Goal: Transaction & Acquisition: Book appointment/travel/reservation

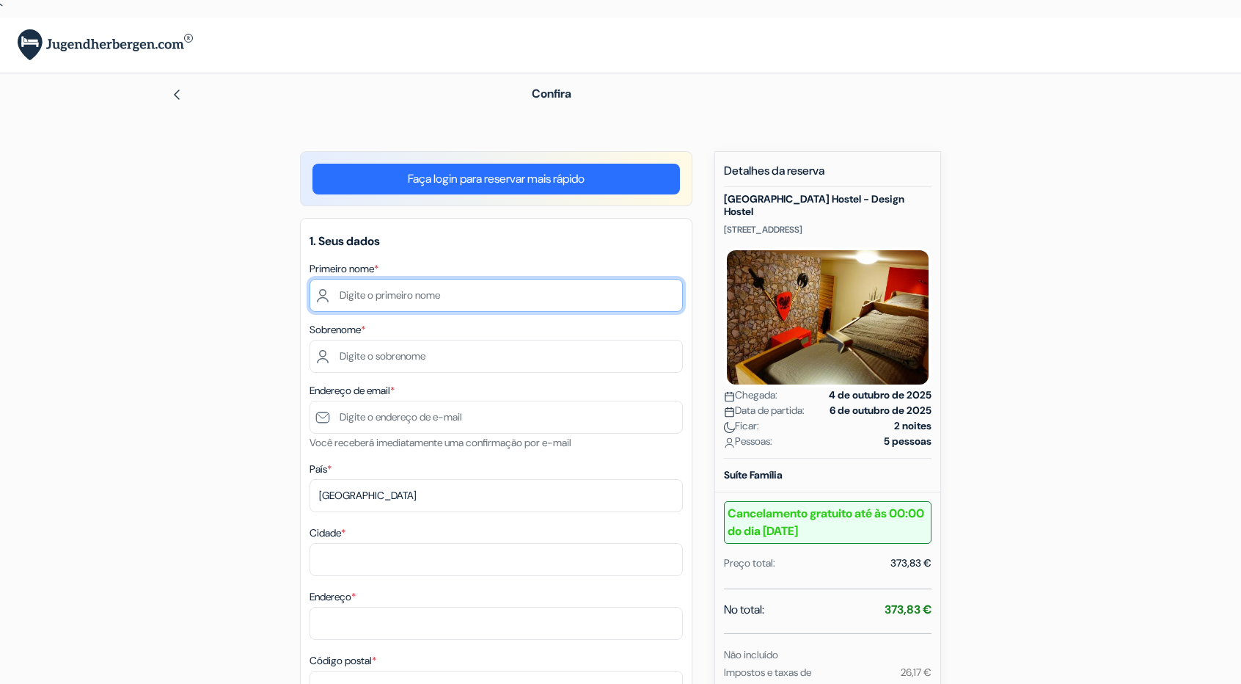
click at [433, 303] on input "text" at bounding box center [495, 295] width 373 height 33
type input "Thiago"
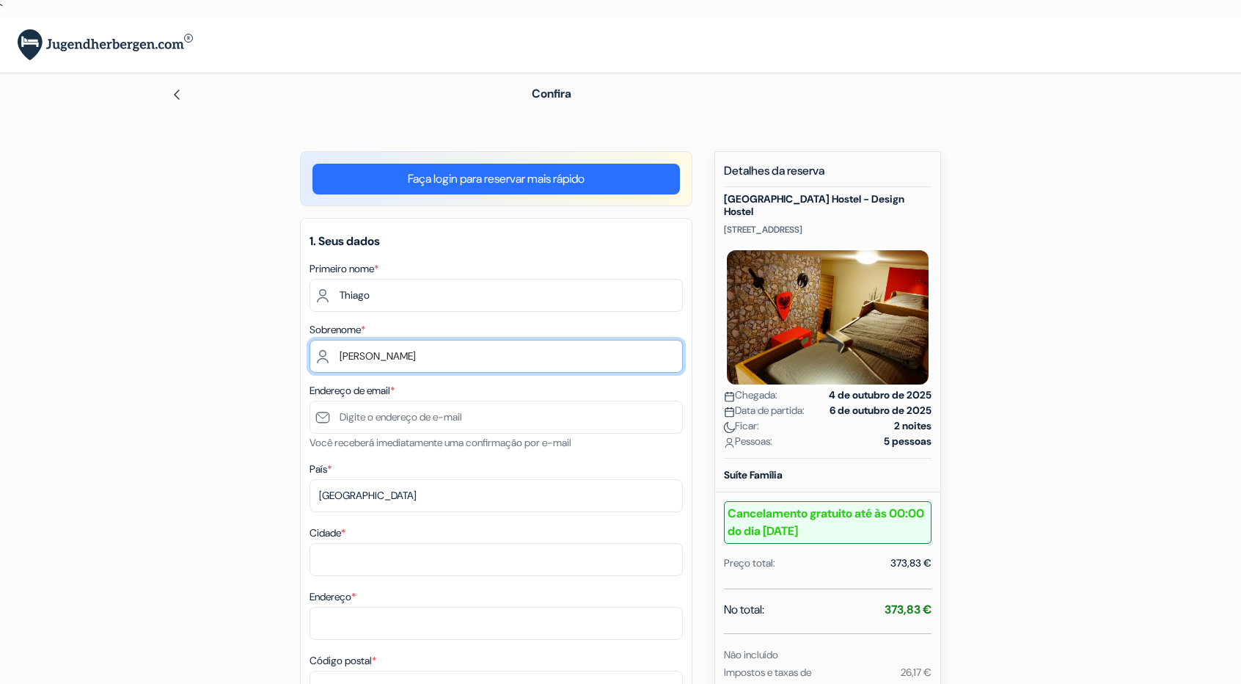
type input "[PERSON_NAME]"
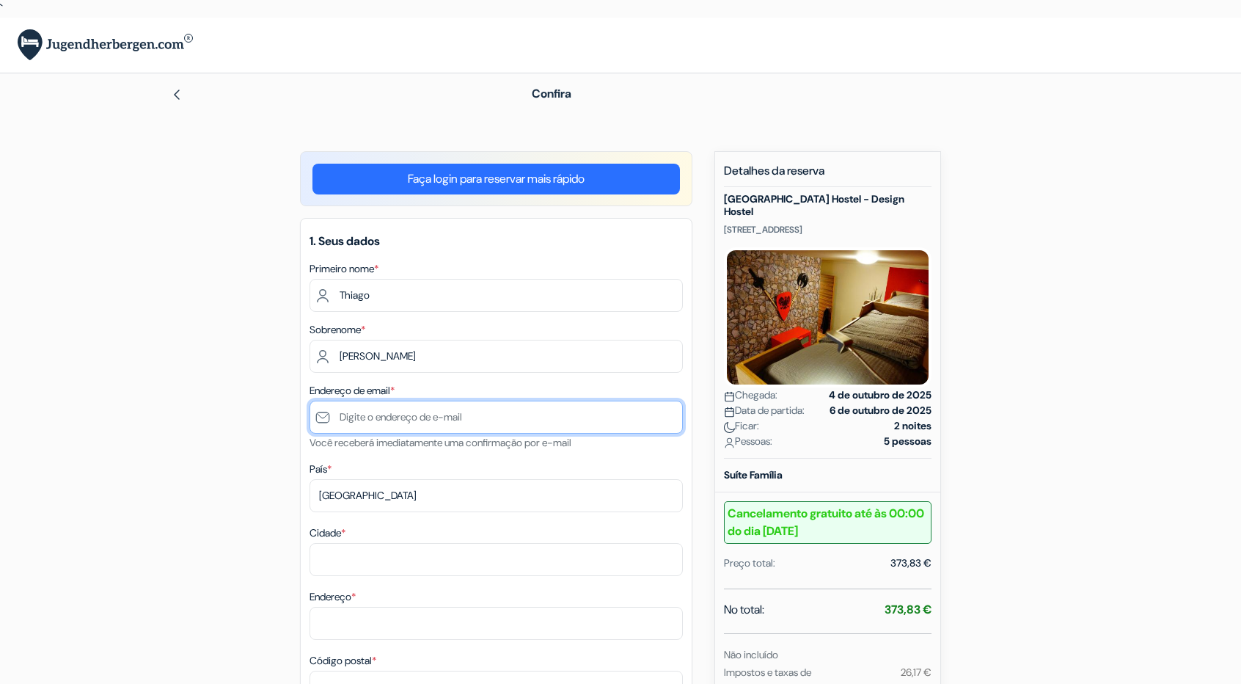
click at [439, 403] on input "text" at bounding box center [495, 416] width 373 height 33
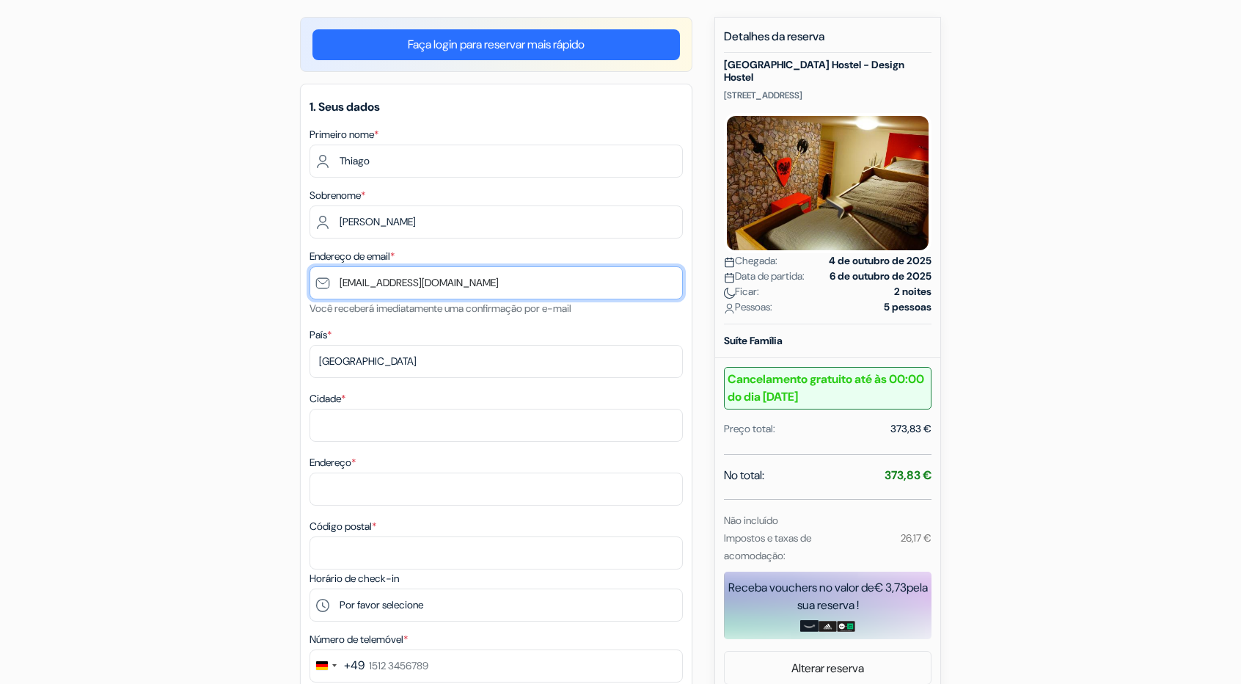
type input "[EMAIL_ADDRESS][DOMAIN_NAME]"
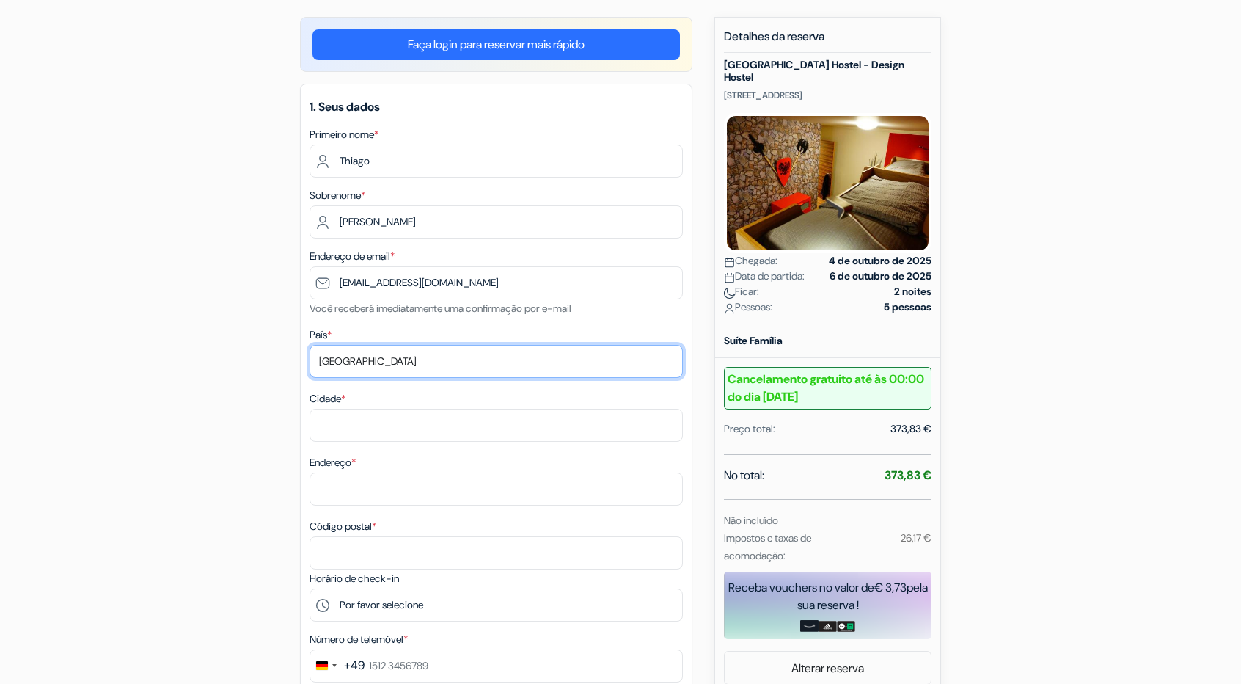
click at [418, 359] on select "Selecione o país Abecásia Afeganistão [GEOGRAPHIC_DATA] [GEOGRAPHIC_DATA] [GEOG…" at bounding box center [495, 361] width 373 height 33
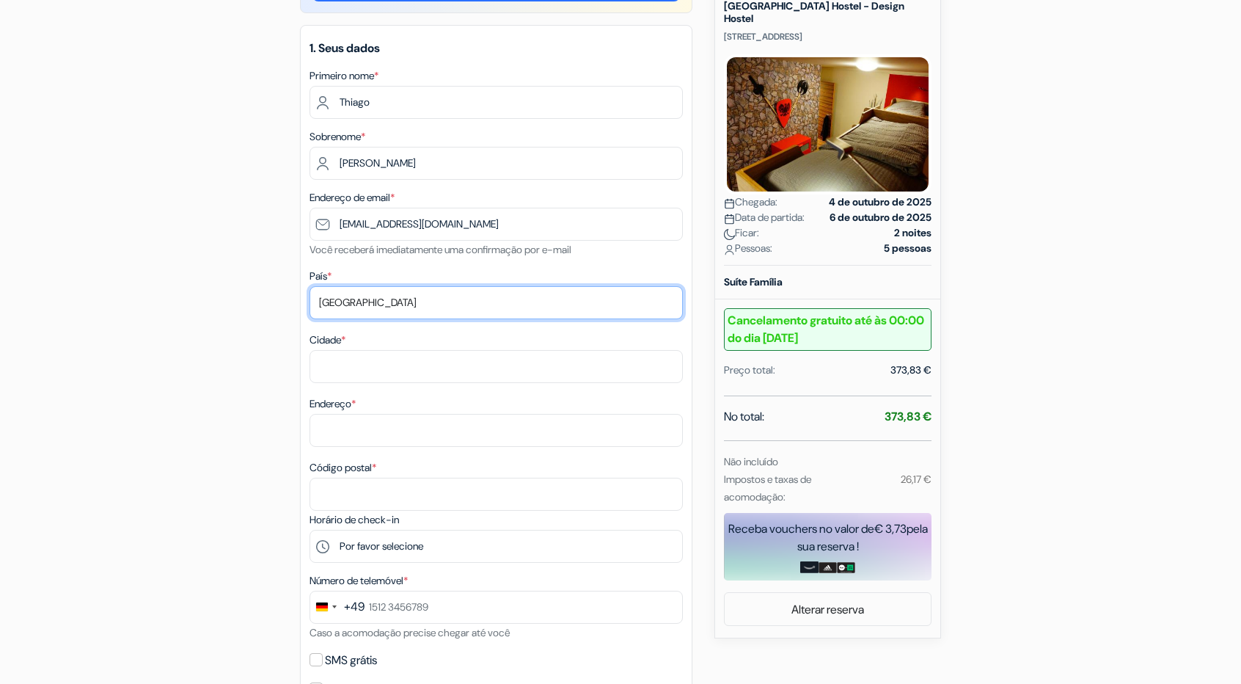
scroll to position [199, 0]
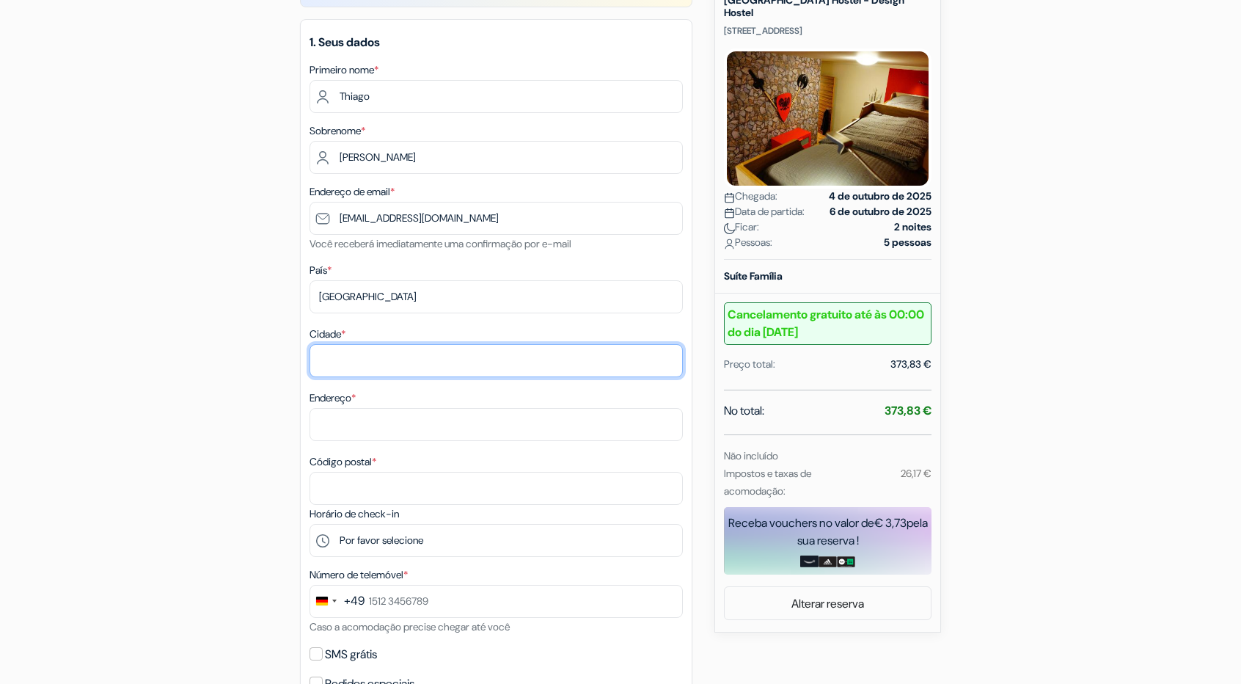
click at [394, 369] on input "Cidade *" at bounding box center [495, 360] width 373 height 33
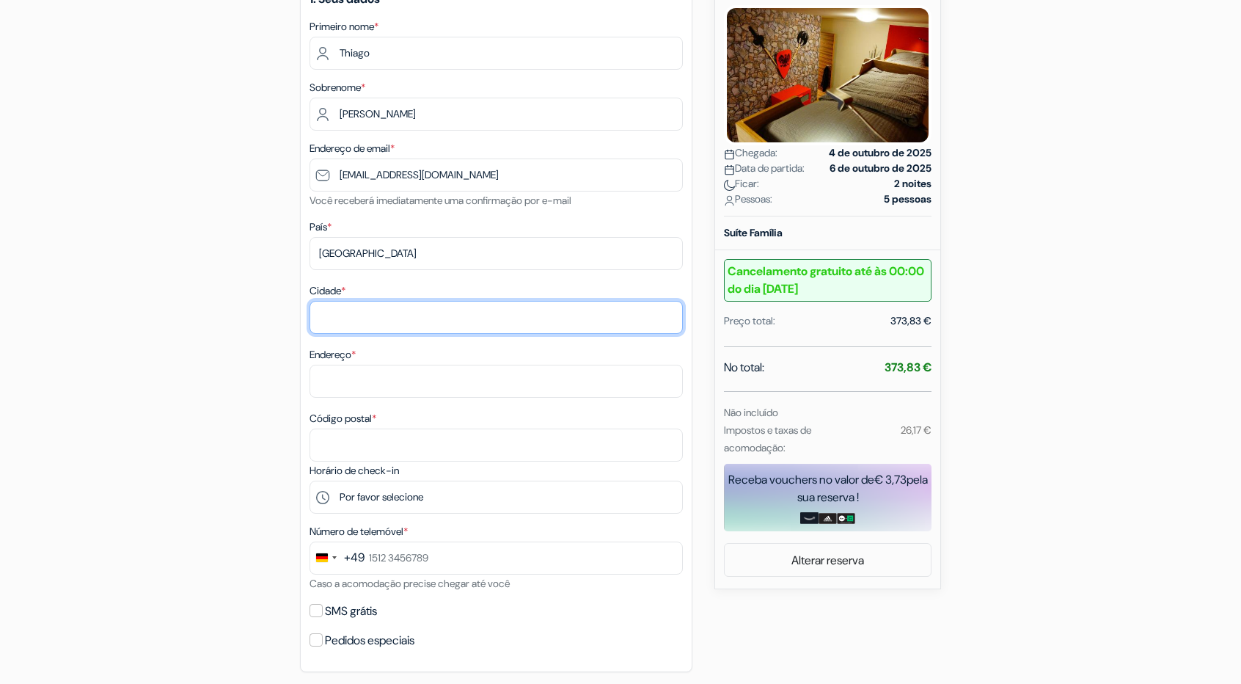
scroll to position [243, 0]
type input "[GEOGRAPHIC_DATA]"
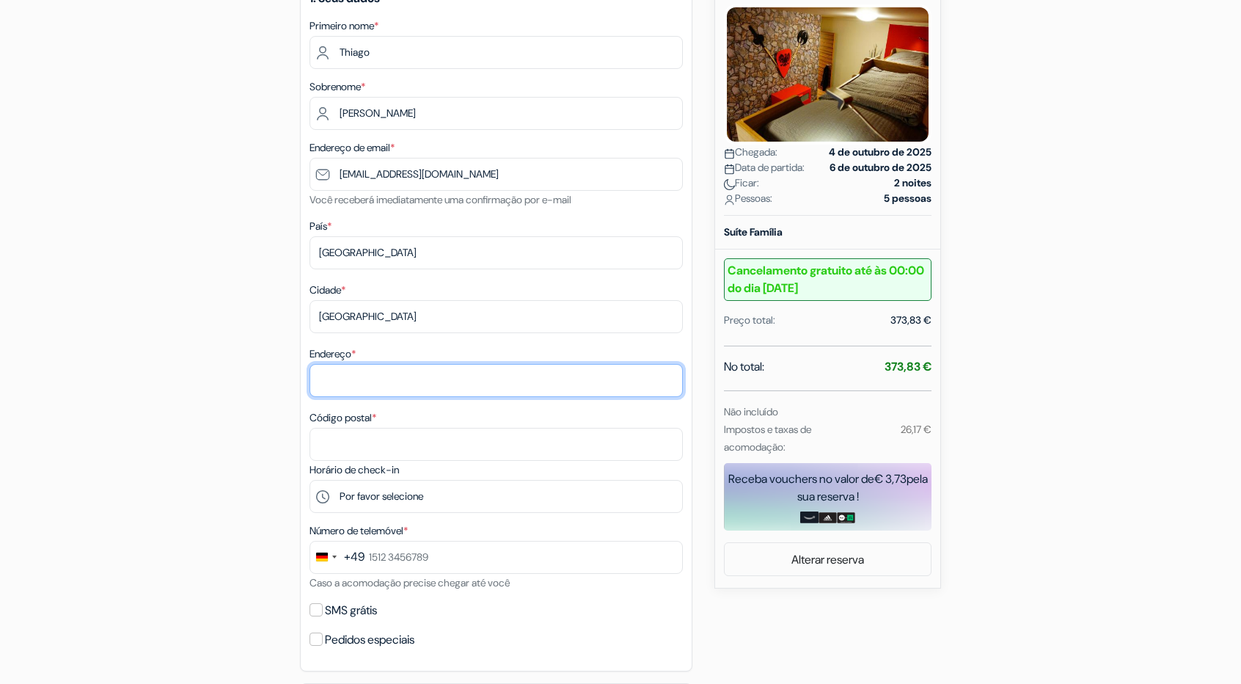
click at [390, 375] on input "Endereço *" at bounding box center [495, 380] width 373 height 33
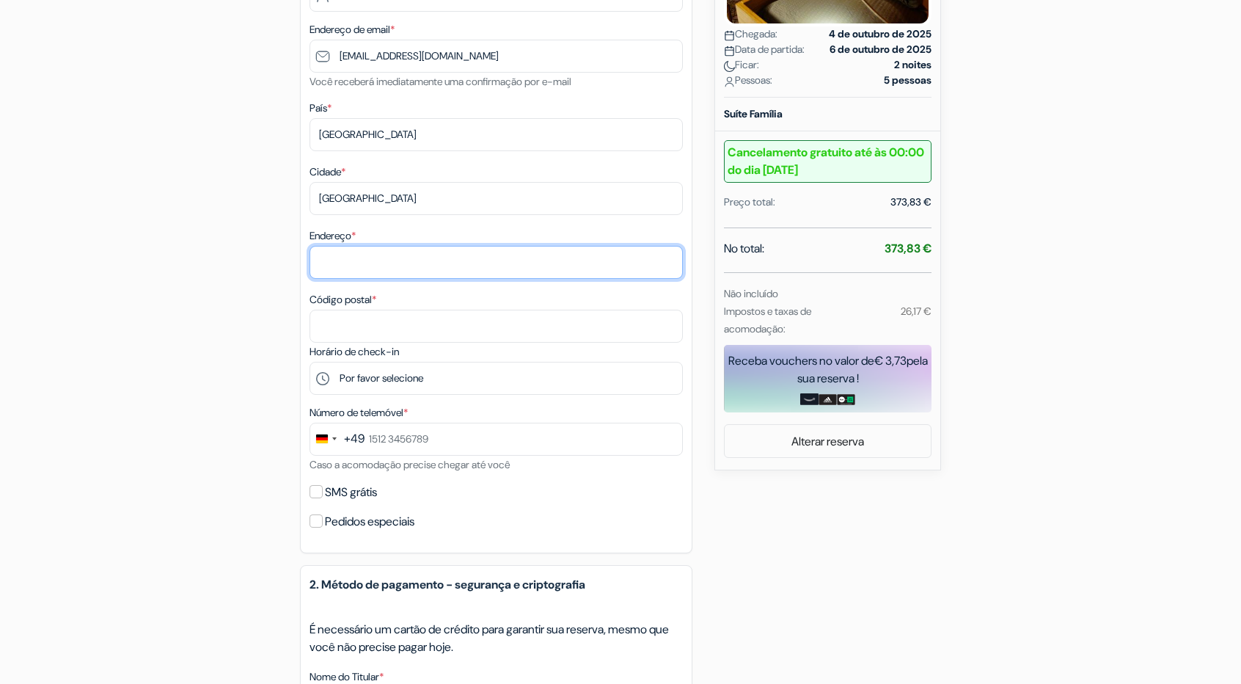
scroll to position [389, 0]
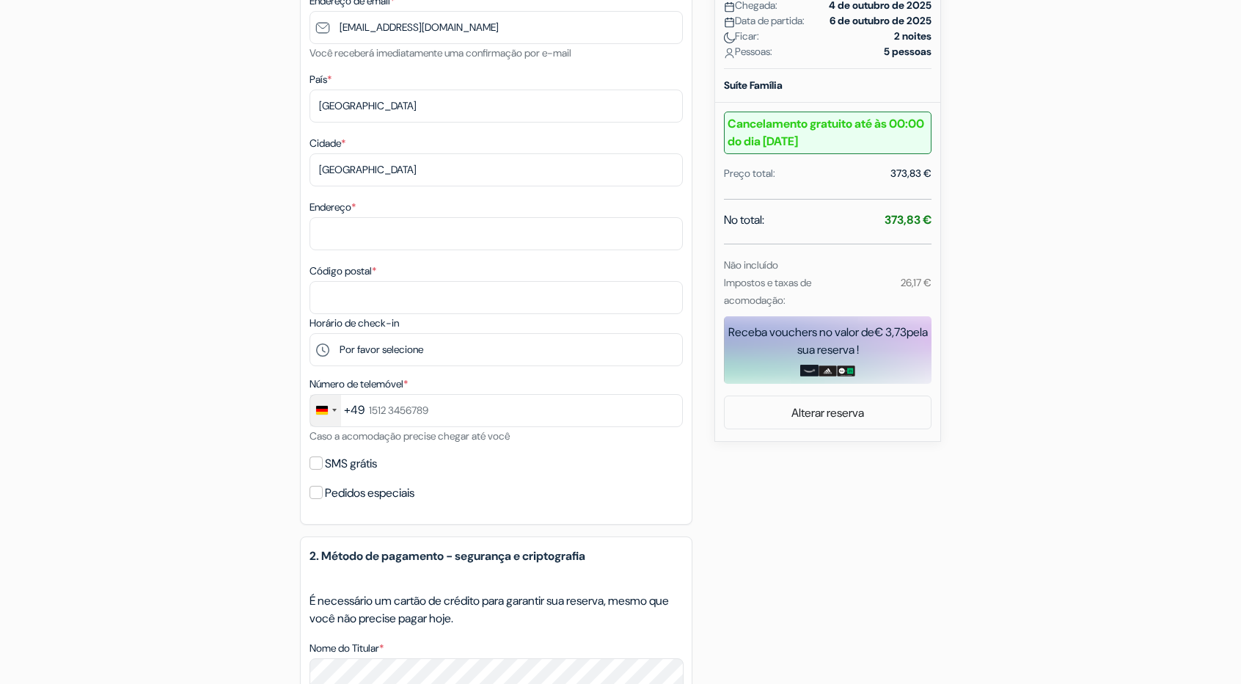
click at [323, 411] on div "Selecione o país" at bounding box center [322, 410] width 12 height 9
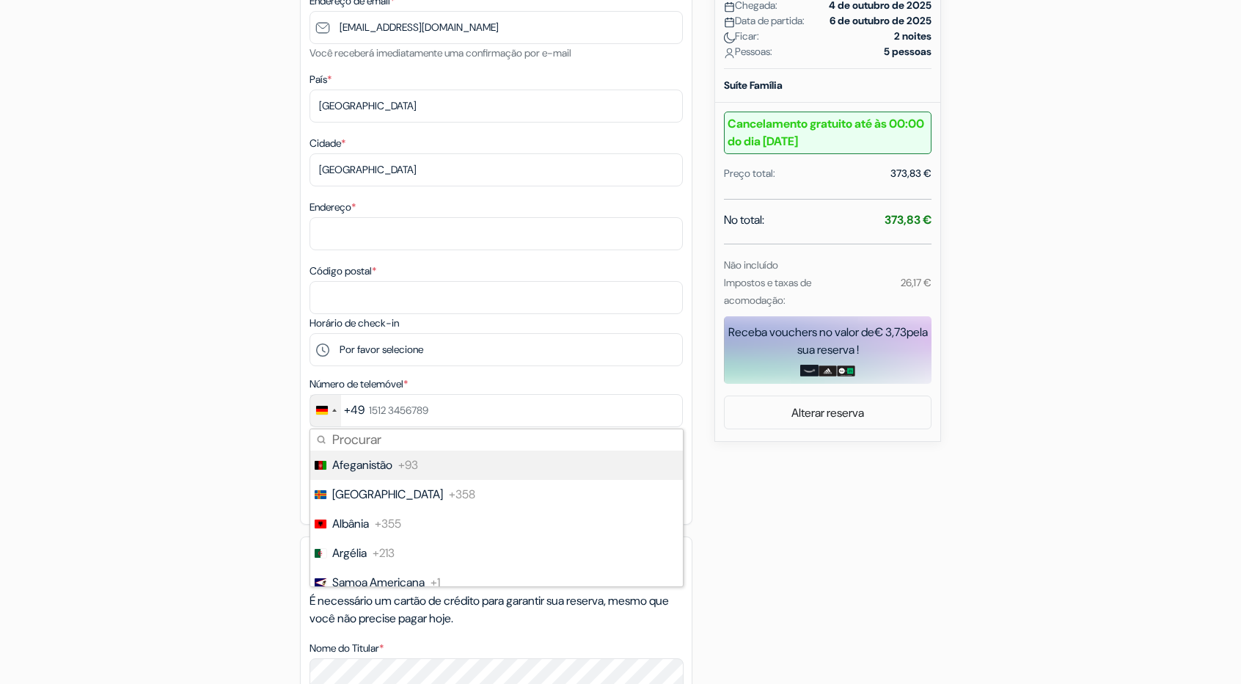
click at [323, 414] on div "Selecione o país" at bounding box center [322, 410] width 12 height 9
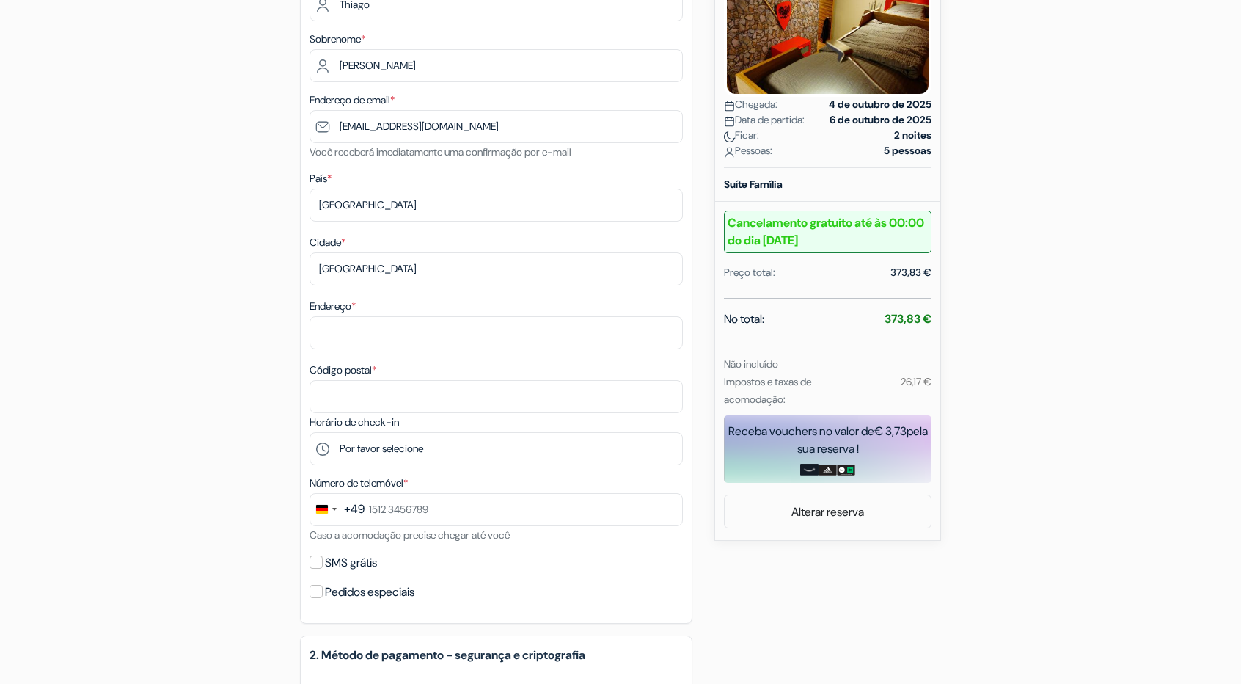
scroll to position [243, 0]
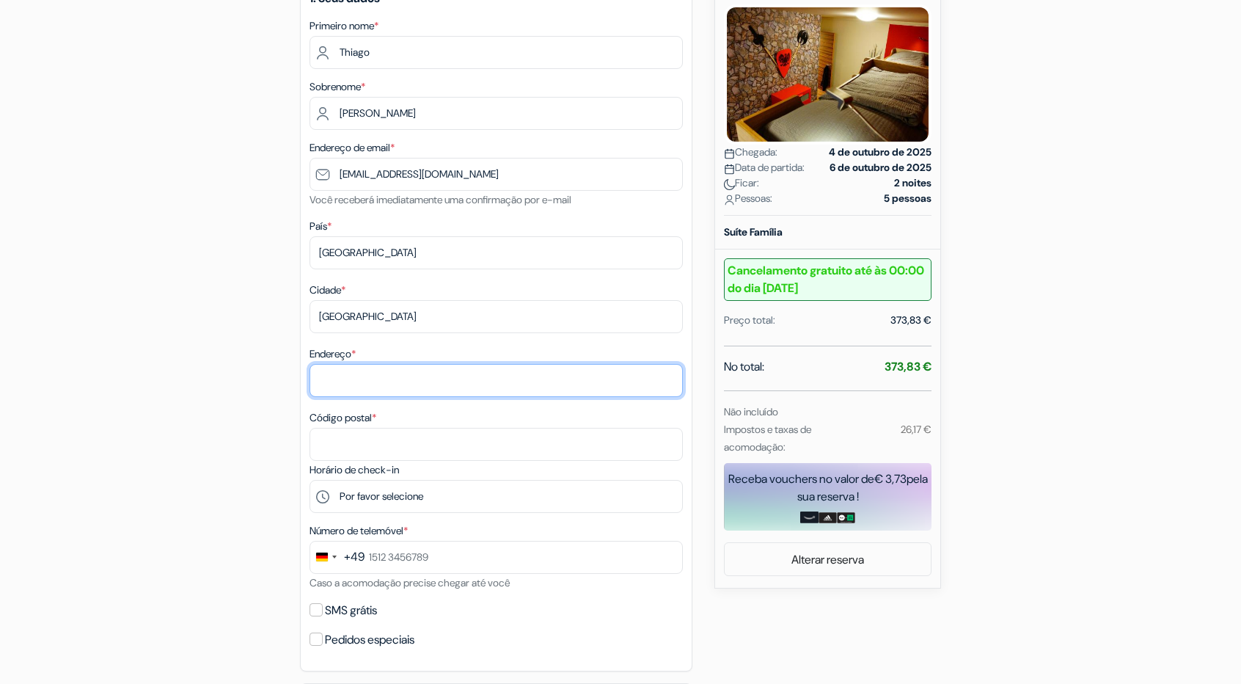
click at [355, 374] on input "Endereço *" at bounding box center [495, 380] width 373 height 33
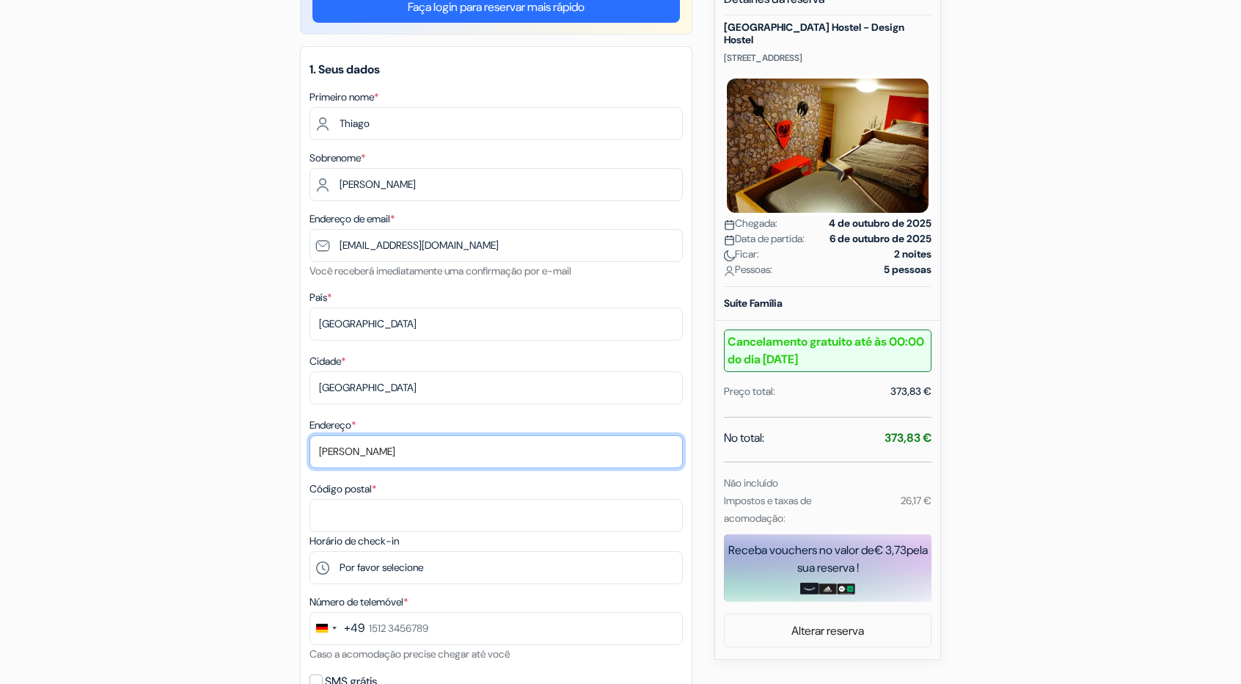
scroll to position [169, 0]
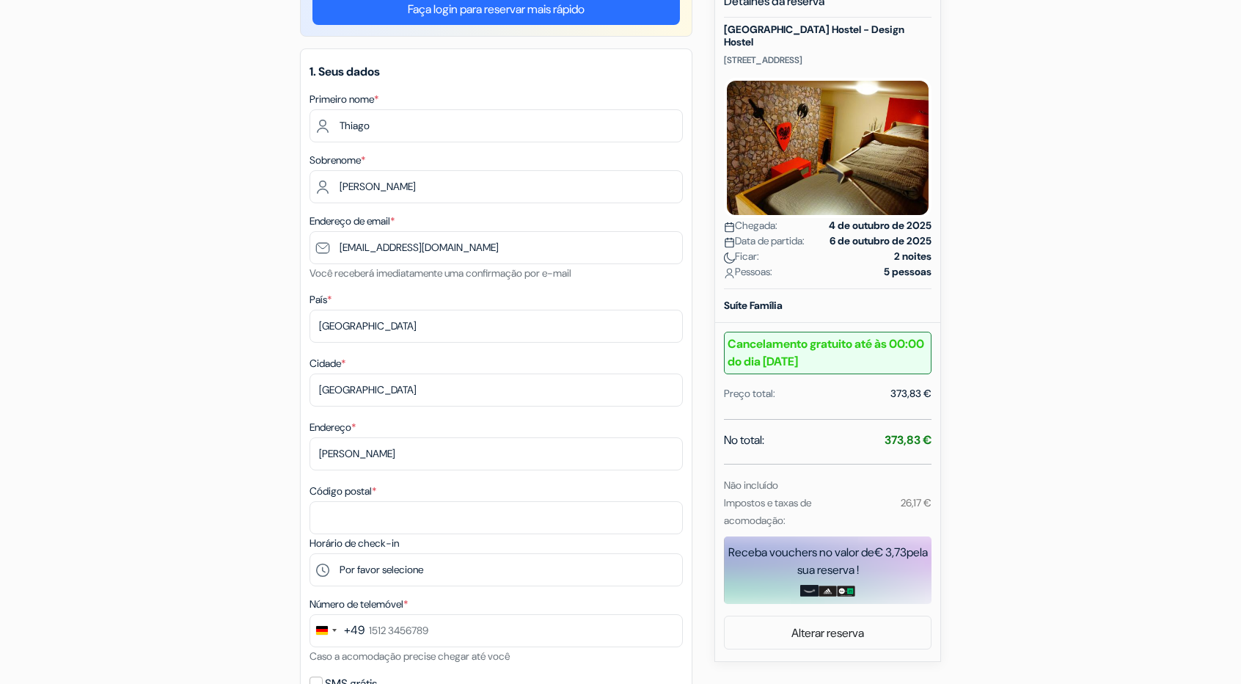
drag, startPoint x: 878, startPoint y: 428, endPoint x: 937, endPoint y: 428, distance: 59.4
click at [937, 428] on div "Nova reserva Detalhes da reserva [GEOGRAPHIC_DATA] Hostel - Design [GEOGRAPHIC_…" at bounding box center [827, 322] width 227 height 680
copy font "373,83 €"
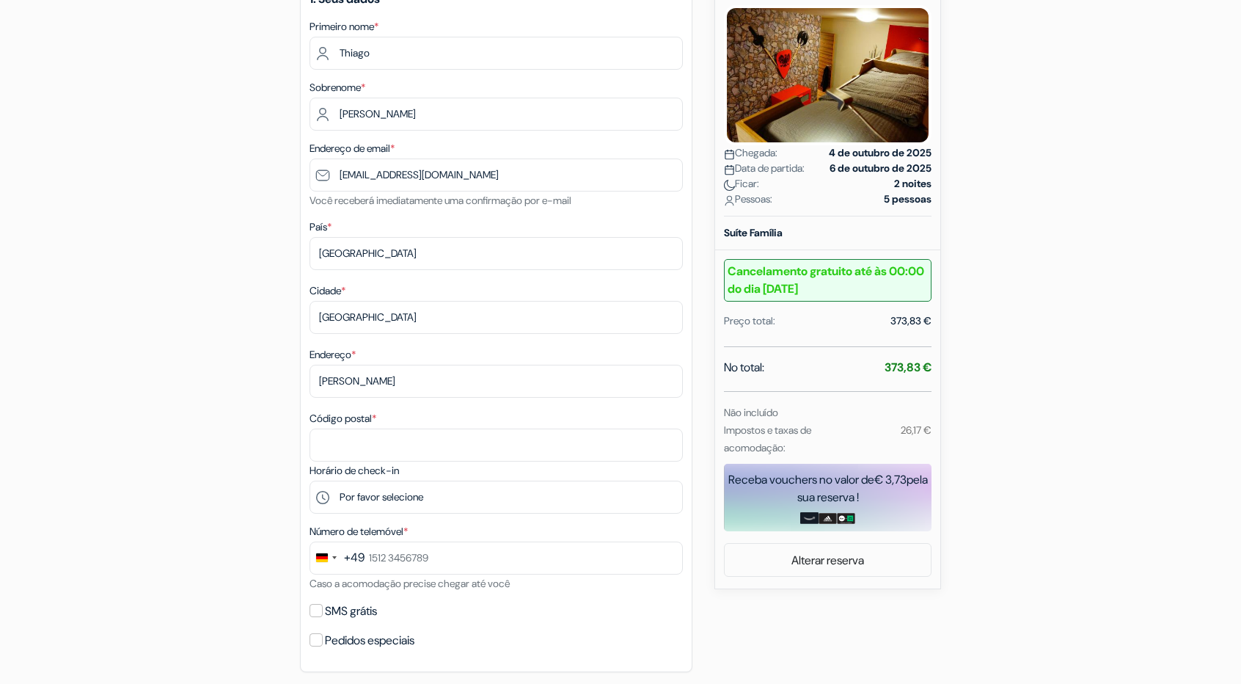
scroll to position [243, 0]
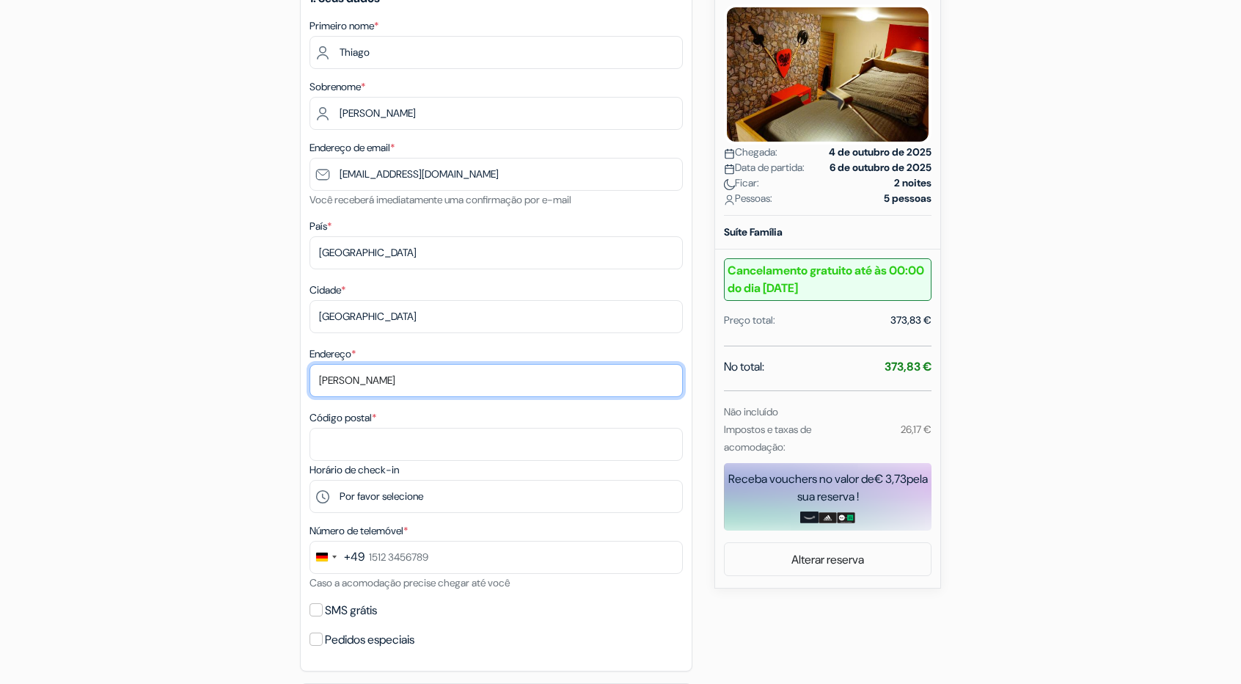
click at [374, 386] on input "[PERSON_NAME]" at bounding box center [495, 380] width 373 height 33
paste input "Whg. 33 Zimmer 4, [PERSON_NAME][STREET_ADDRESS]"
click at [651, 382] on input "Whg. 33 Zimmer 4, [PERSON_NAME][STREET_ADDRESS]" at bounding box center [495, 380] width 373 height 33
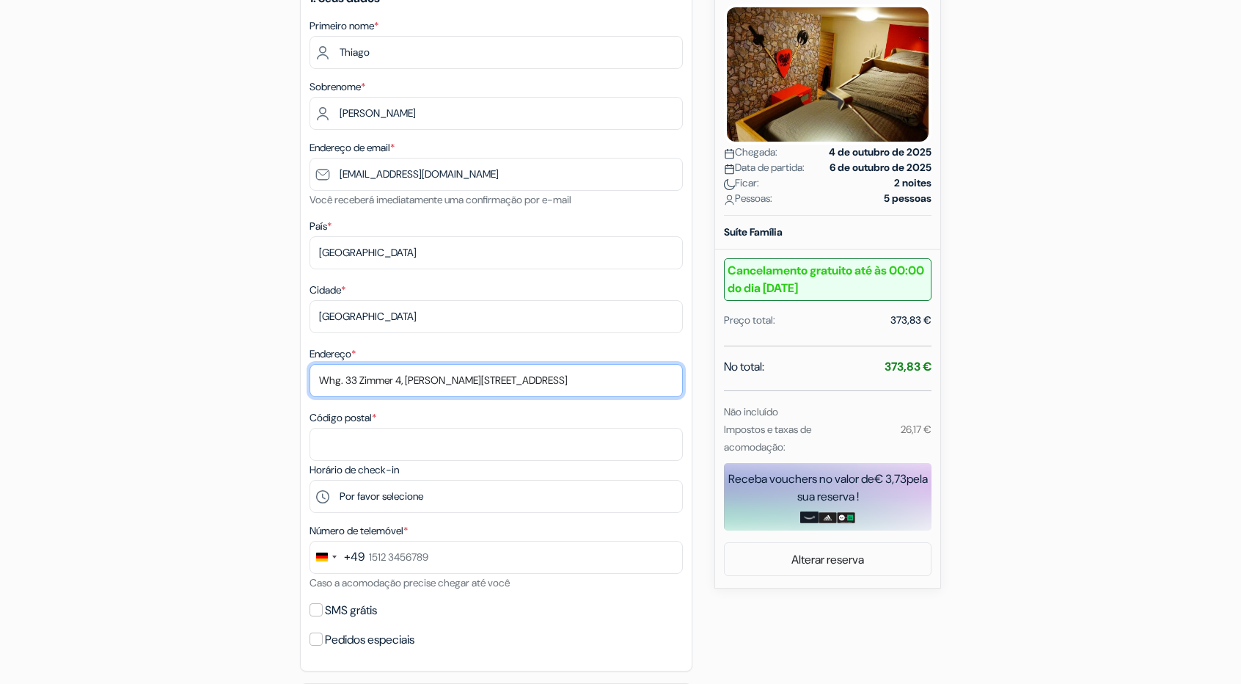
click at [390, 387] on input "Whg. 33 Zimmer 4, [PERSON_NAME][STREET_ADDRESS]" at bounding box center [495, 380] width 373 height 33
drag, startPoint x: 408, startPoint y: 387, endPoint x: 307, endPoint y: 385, distance: 102.0
click at [307, 385] on div "1. Seus dados contorno_de_erro Primeiro nome * [GEOGRAPHIC_DATA] Sobrenome * [P…" at bounding box center [496, 323] width 392 height 696
click at [579, 382] on input "Whg. 33 Zimmer 4, [PERSON_NAME][STREET_ADDRESS]" at bounding box center [495, 380] width 373 height 33
drag, startPoint x: 623, startPoint y: 386, endPoint x: 552, endPoint y: 385, distance: 71.1
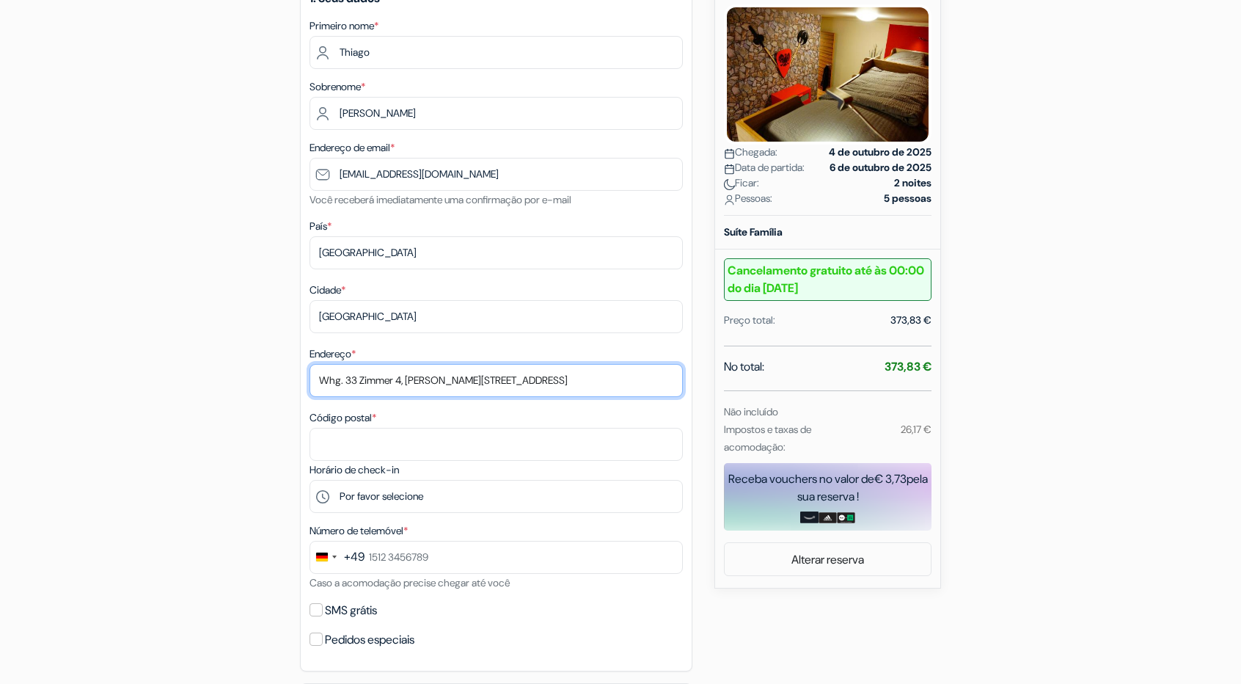
click at [548, 385] on input "Whg. 33 Zimmer 4, [PERSON_NAME][STREET_ADDRESS]" at bounding box center [495, 380] width 373 height 33
click at [552, 385] on input "Whg. 33 Zimmer 4, [PERSON_NAME][STREET_ADDRESS]" at bounding box center [495, 380] width 373 height 33
click at [543, 385] on input "Whg. 33 Zimmer 4, [PERSON_NAME][STREET_ADDRESS]" at bounding box center [495, 380] width 373 height 33
type input "Whg. 33 Zimmer 4, [PERSON_NAME][STREET_ADDRESS]"
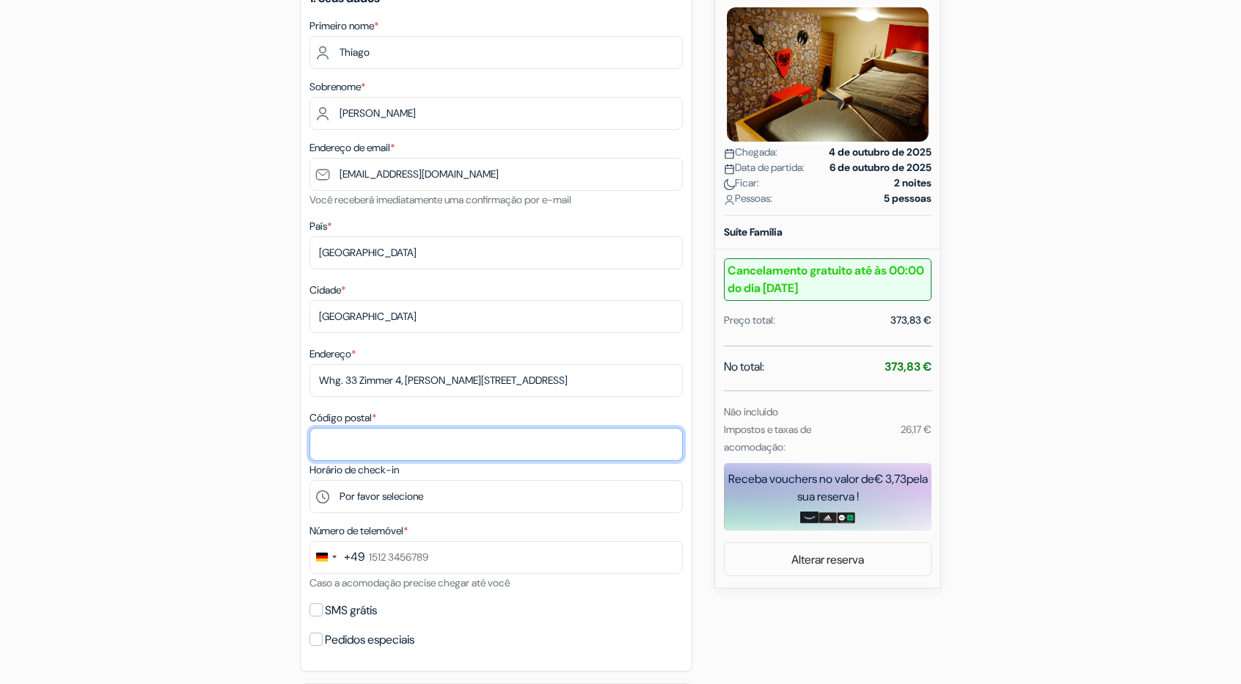
drag, startPoint x: 394, startPoint y: 445, endPoint x: 422, endPoint y: 445, distance: 27.9
click at [394, 445] on input "Código postal *" at bounding box center [495, 444] width 373 height 33
paste input "64287"
type input "64287"
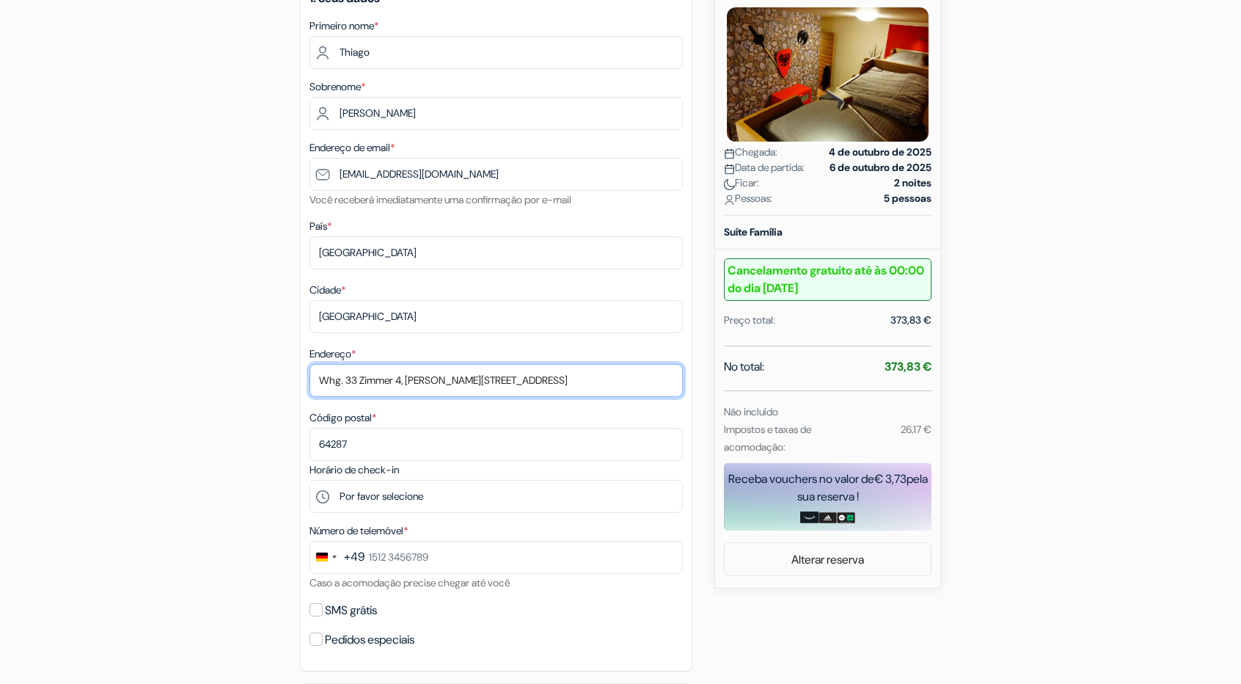
click at [600, 391] on input "Whg. 33 Zimmer 4, [PERSON_NAME][STREET_ADDRESS]" at bounding box center [495, 380] width 373 height 33
type input "Whg. 33 Zimmer 4, [PERSON_NAME][STREET_ADDRESS]"
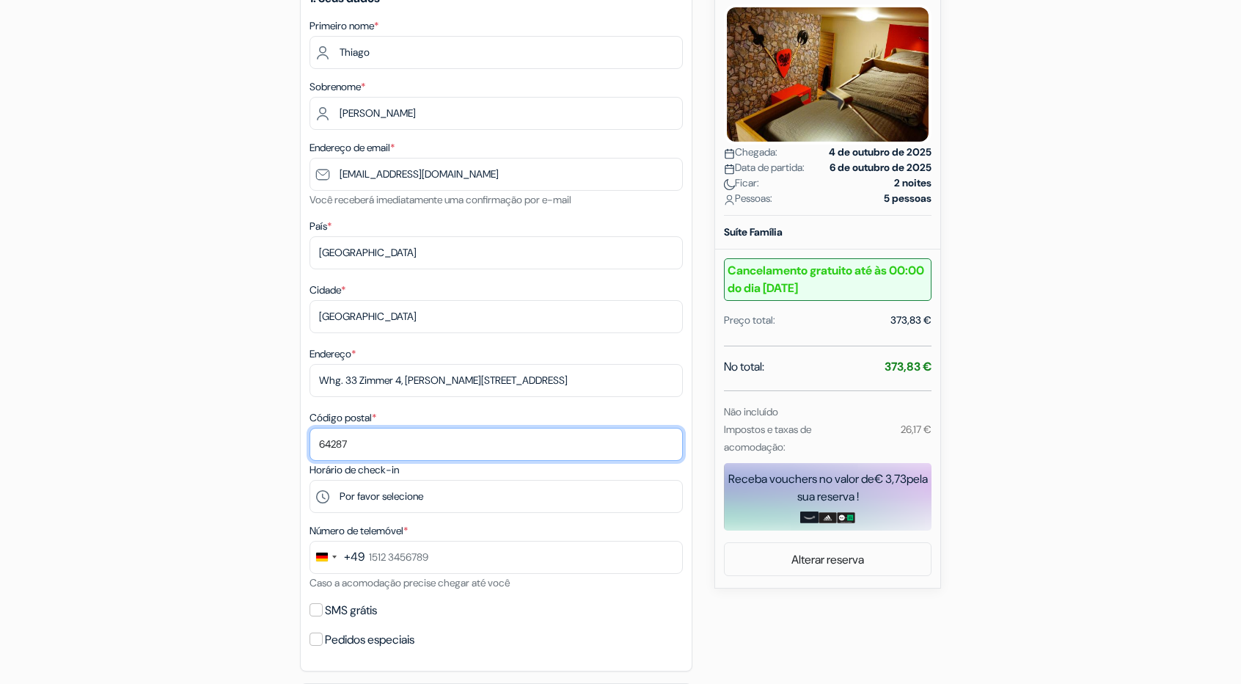
click at [405, 441] on input "64287" at bounding box center [495, 444] width 373 height 33
type input "64287"
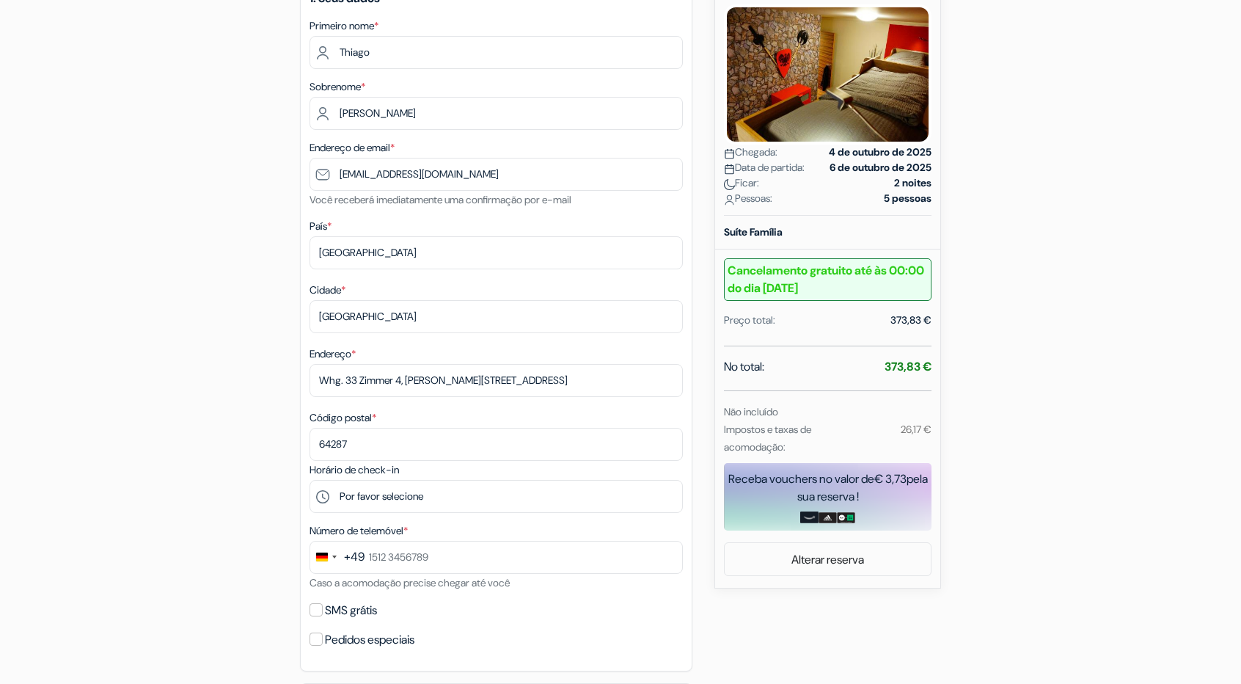
click at [160, 423] on div "caixa de adição [GEOGRAPHIC_DATA] Hostel - Design Hostel [STREET_ADDRESS] Detal…" at bounding box center [620, 579] width 968 height 1342
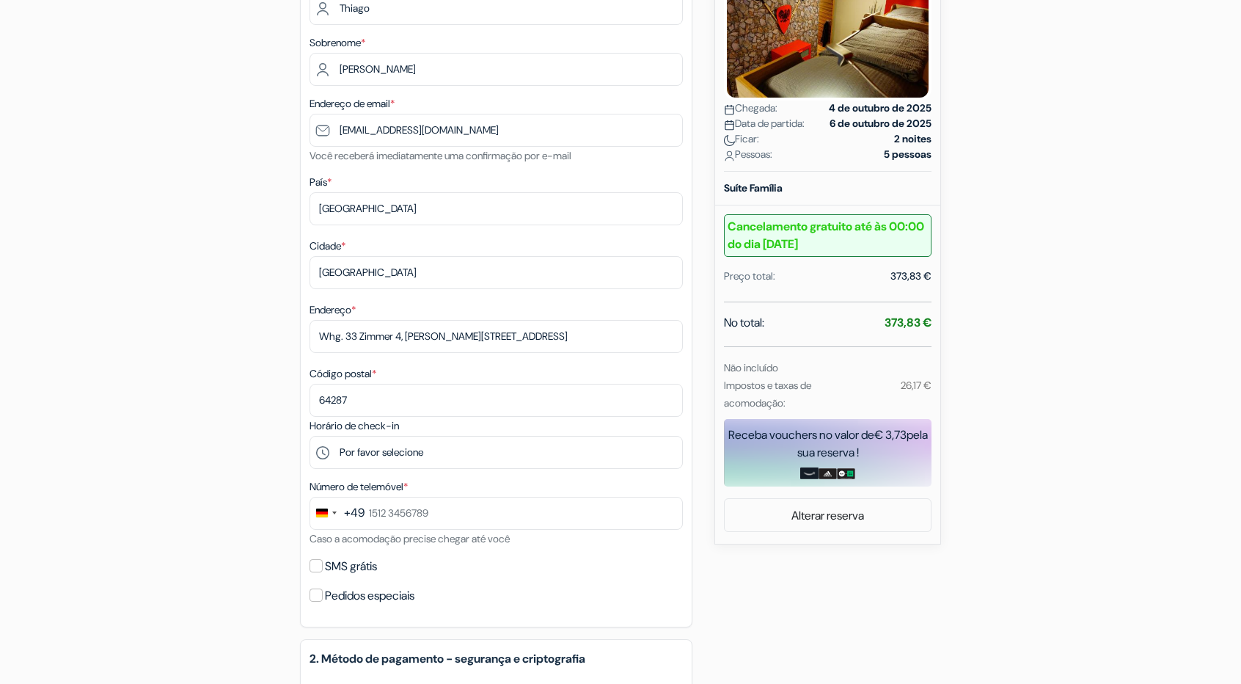
scroll to position [389, 0]
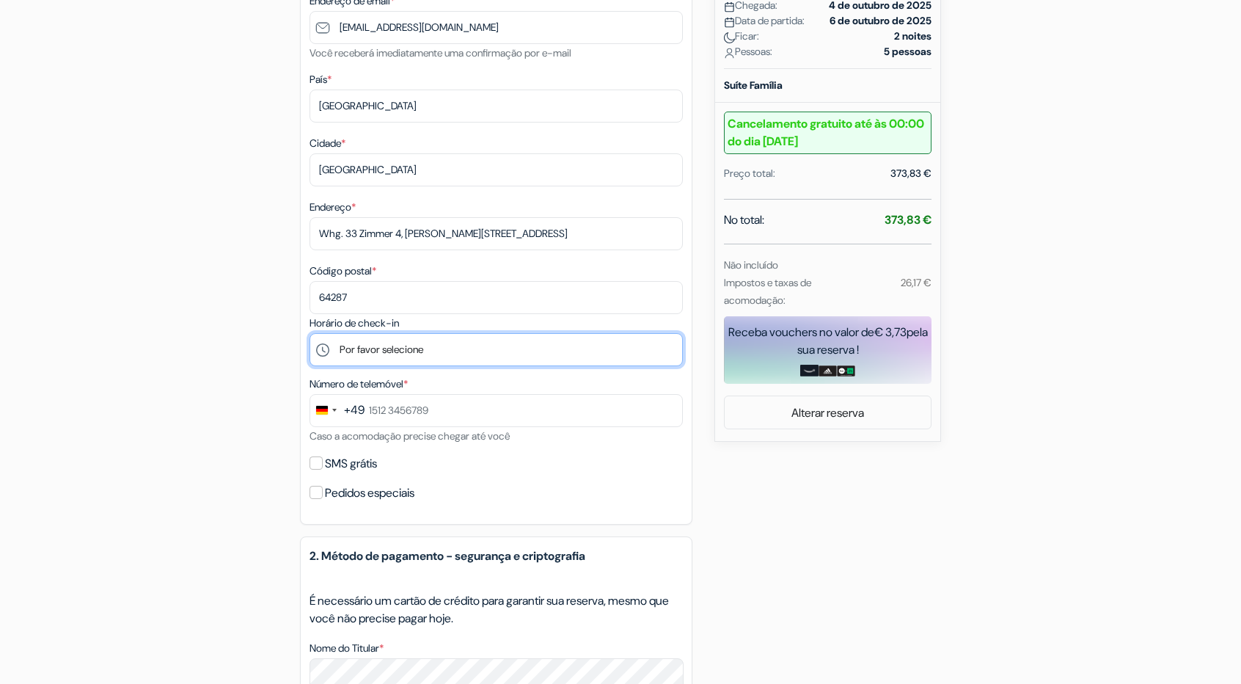
click at [397, 354] on select "Por favor selecione 16:00 17:00 18:00 19:00 20:00 21:00" at bounding box center [495, 349] width 373 height 33
select select "16"
click at [309, 337] on select "Por favor selecione 16:00 17:00 18:00 19:00 20:00 21:00" at bounding box center [495, 349] width 373 height 33
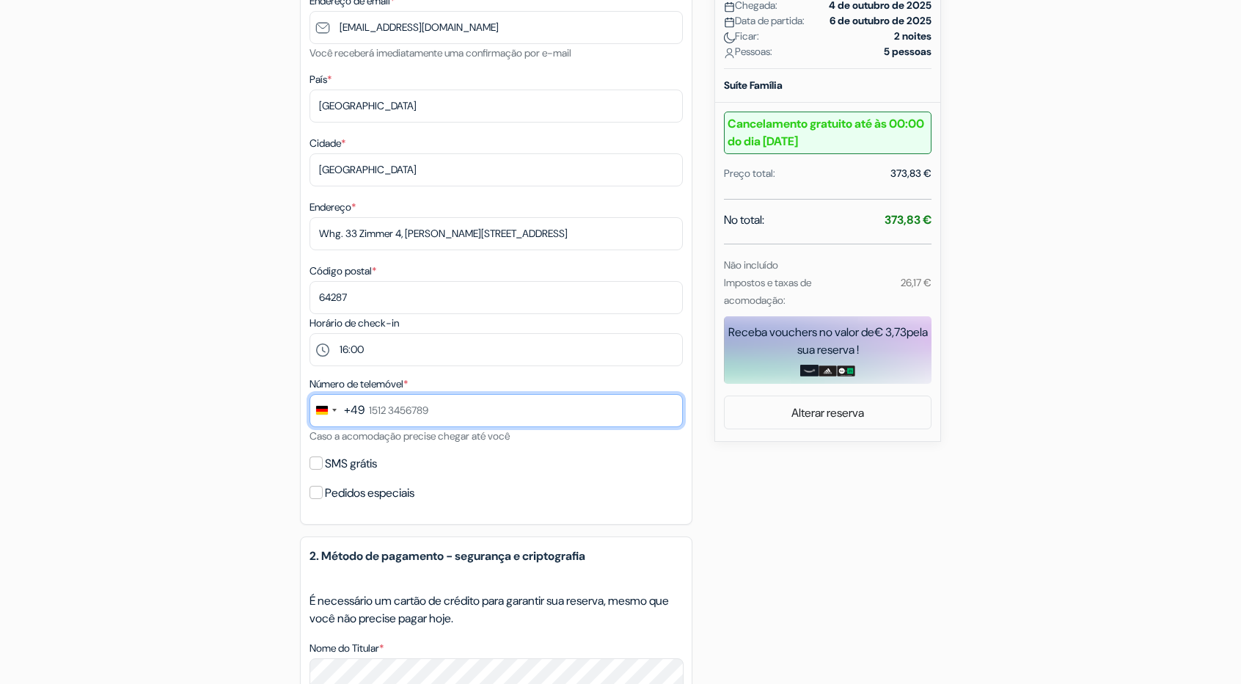
click at [447, 423] on input "text" at bounding box center [495, 410] width 373 height 33
type input "19996503020"
click at [348, 419] on div "+49" at bounding box center [354, 410] width 21 height 18
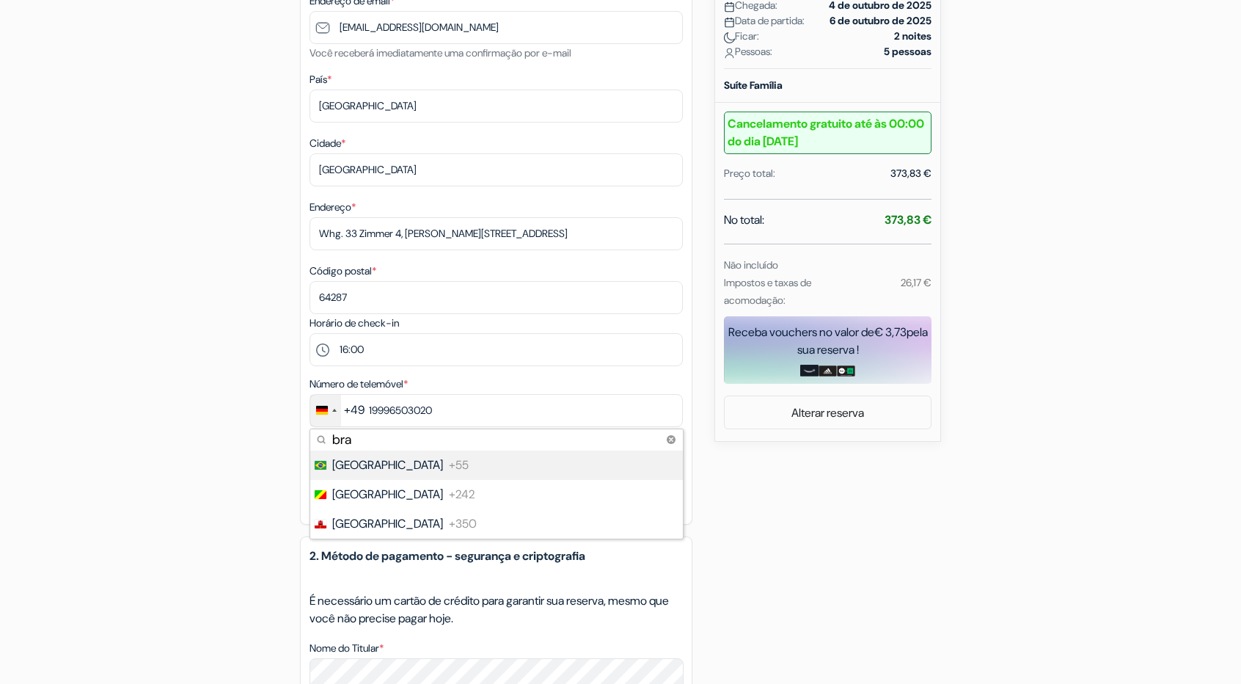
type input "bra"
click at [397, 473] on li "[GEOGRAPHIC_DATA] +55" at bounding box center [496, 464] width 374 height 29
type input "19 99650-3020"
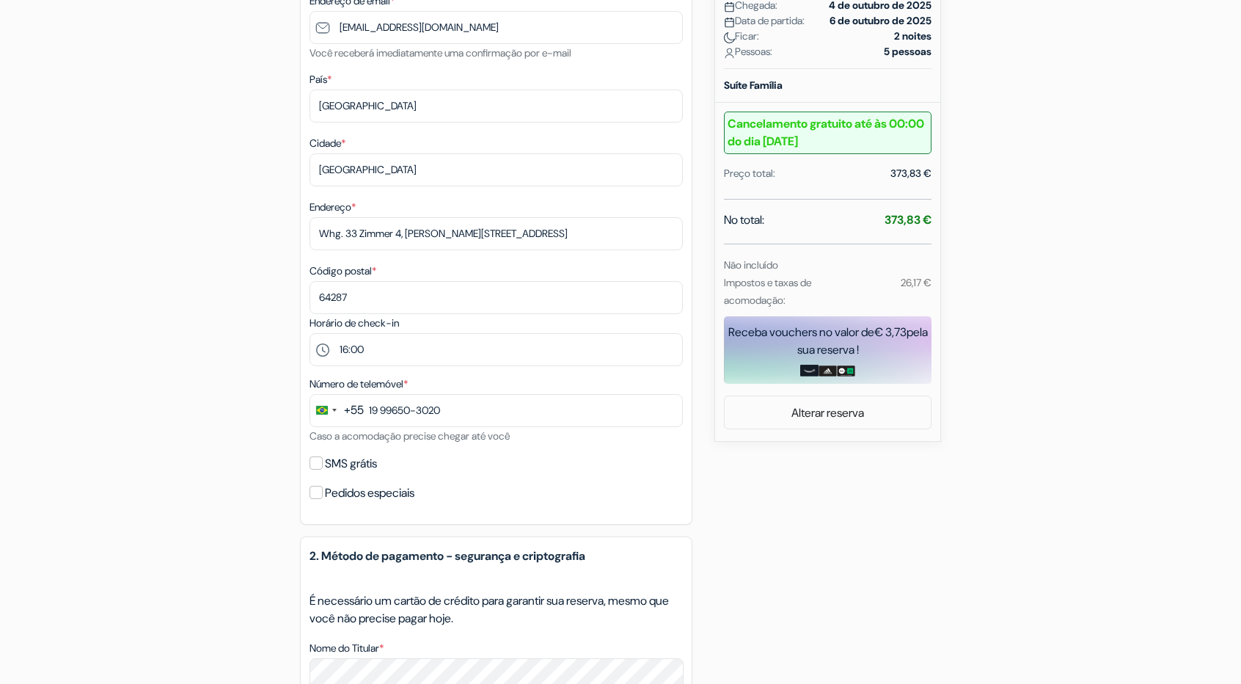
click at [798, 496] on div "caixa de adição [GEOGRAPHIC_DATA] Hostel - Design Hostel [STREET_ADDRESS] Detal…" at bounding box center [620, 433] width 968 height 1342
click at [562, 418] on input "19 99650-3020" at bounding box center [495, 410] width 373 height 33
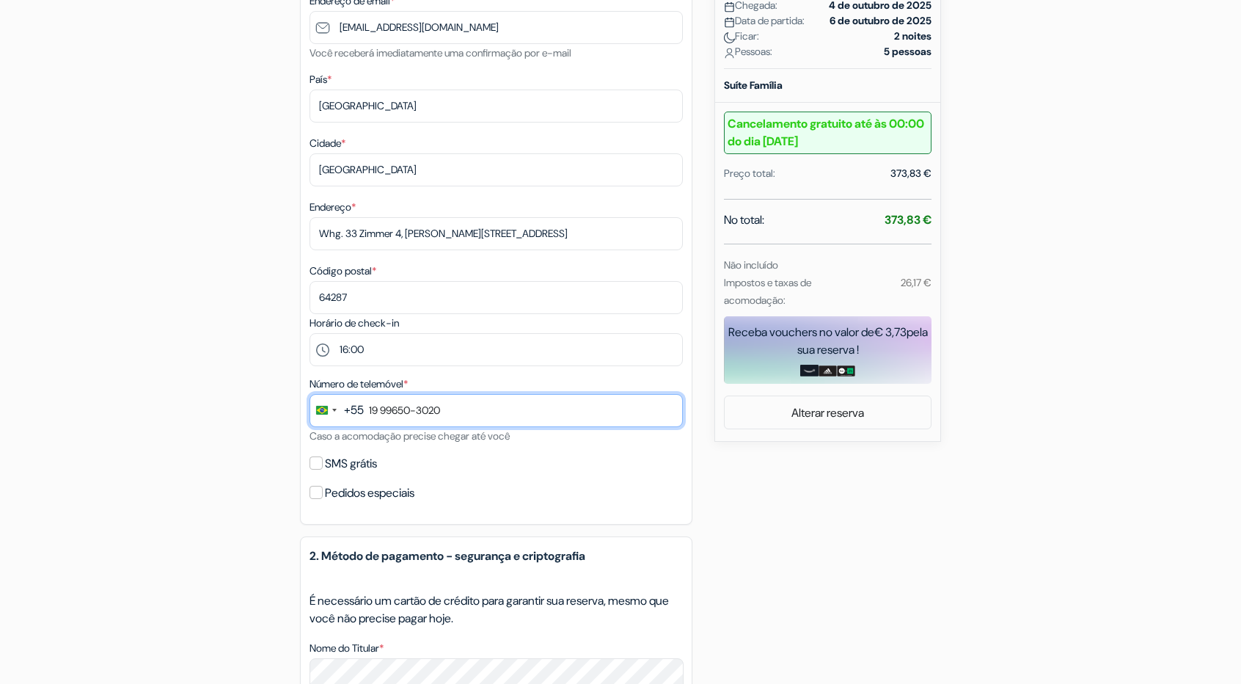
click at [562, 418] on input "19 99650-3020" at bounding box center [495, 410] width 373 height 33
click at [346, 417] on div "+55" at bounding box center [354, 410] width 20 height 18
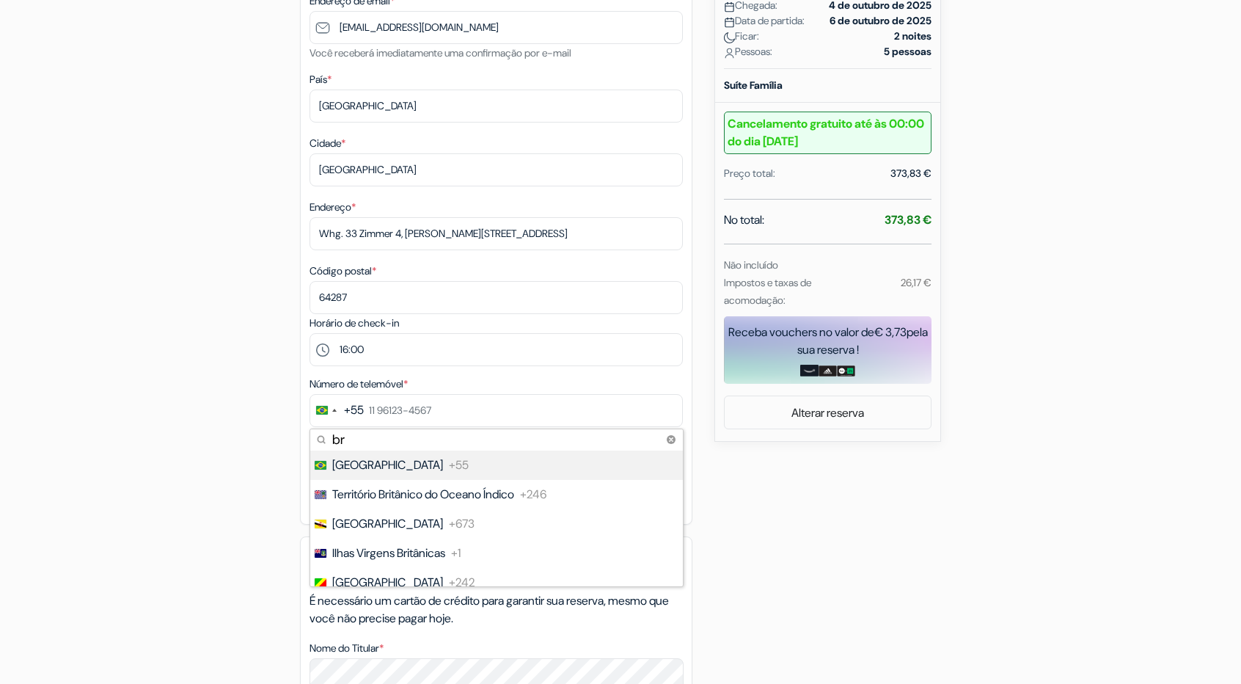
type input "b"
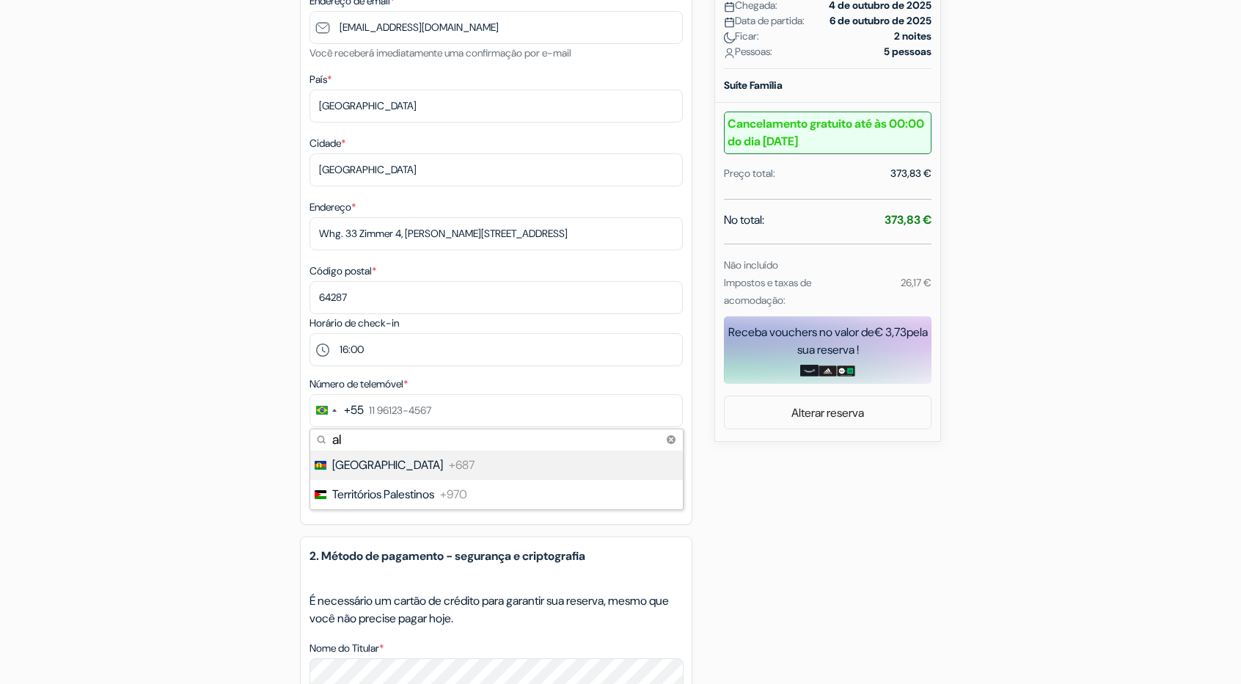
type input "a"
type input "ger"
click at [351, 462] on font "[GEOGRAPHIC_DATA]" at bounding box center [387, 464] width 111 height 15
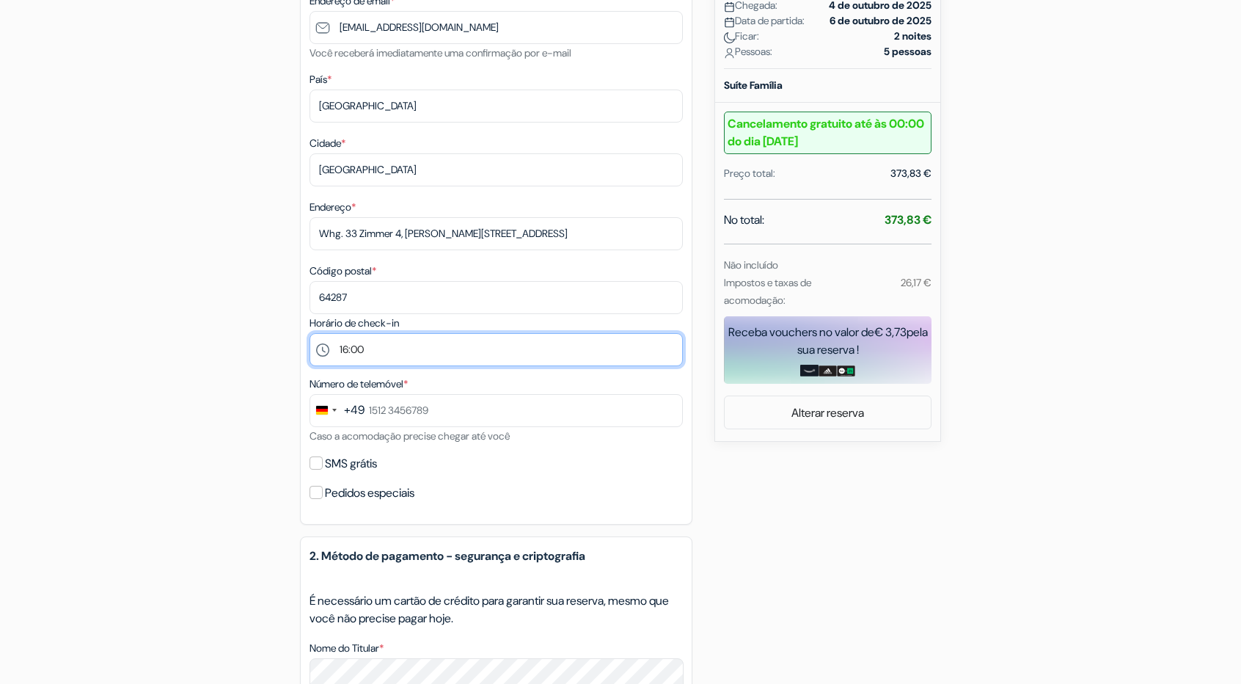
click at [460, 347] on select "Por favor selecione 16:00 17:00 18:00 19:00 20:00 21:00" at bounding box center [495, 349] width 373 height 33
select select "17"
click at [309, 337] on select "Por favor selecione 16:00 17:00 18:00 19:00 20:00 21:00" at bounding box center [495, 349] width 373 height 33
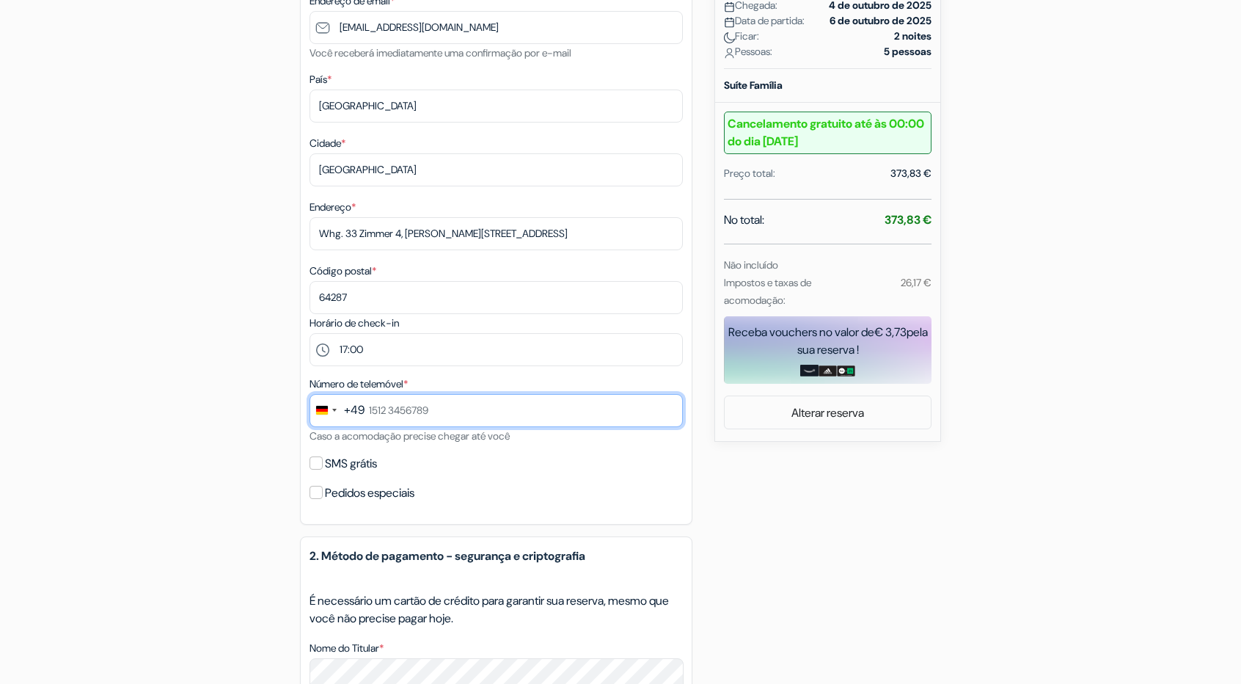
click at [485, 425] on input "text" at bounding box center [495, 410] width 373 height 33
click at [845, 480] on div "caixa de adição [GEOGRAPHIC_DATA] Hostel - Design Hostel [STREET_ADDRESS] Detal…" at bounding box center [620, 433] width 968 height 1342
click at [453, 410] on input "text" at bounding box center [495, 410] width 373 height 33
type input "163 1985848"
click at [272, 431] on div "caixa de adição [GEOGRAPHIC_DATA] Hostel - Design Hostel [STREET_ADDRESS] Detal…" at bounding box center [620, 433] width 968 height 1342
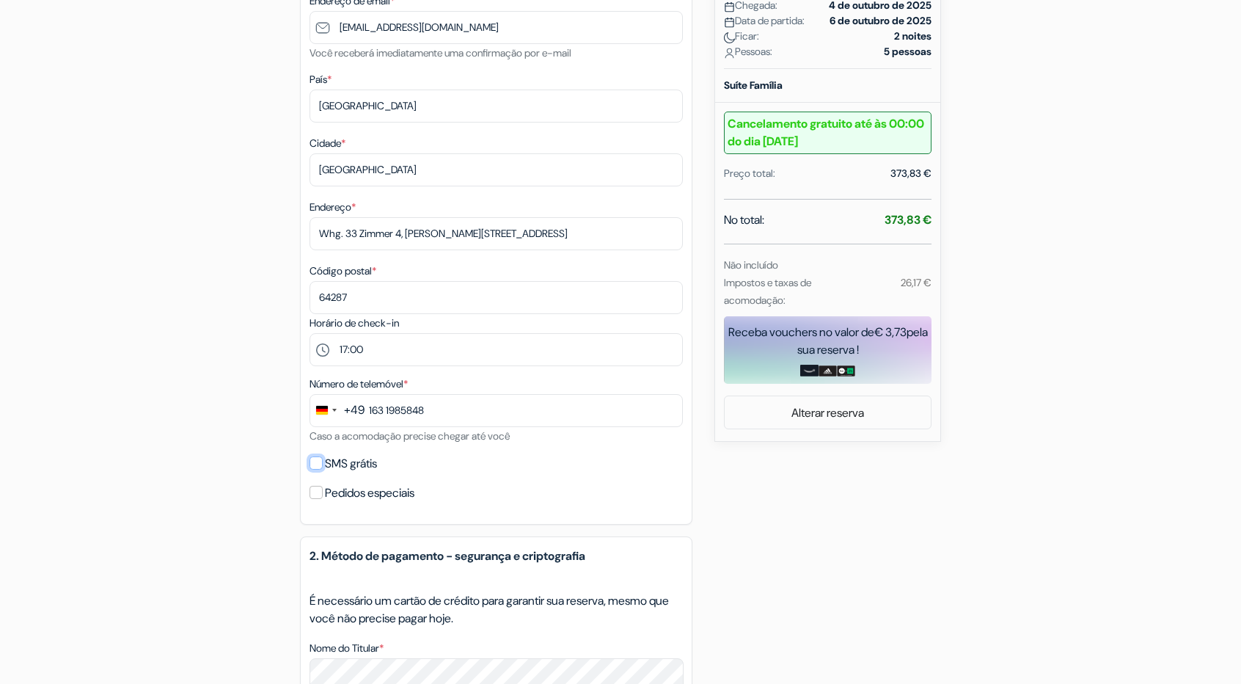
click at [315, 469] on input "SMS grátis" at bounding box center [315, 462] width 13 height 13
checkbox input "true"
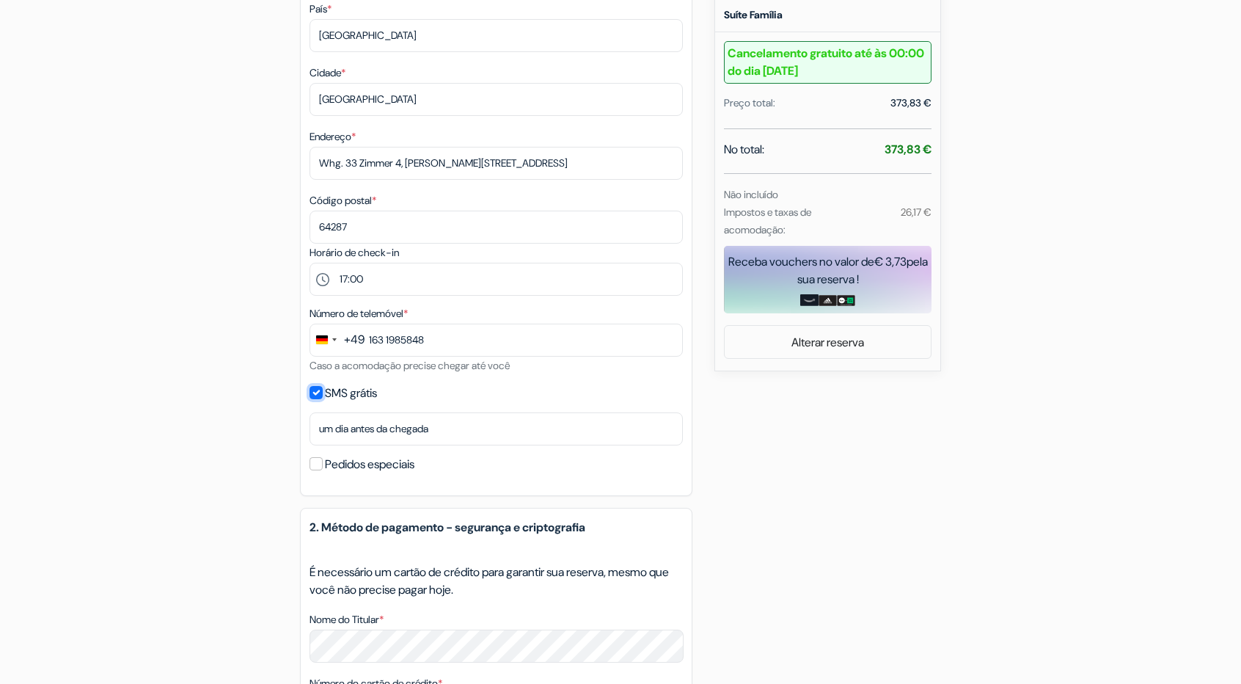
scroll to position [463, 0]
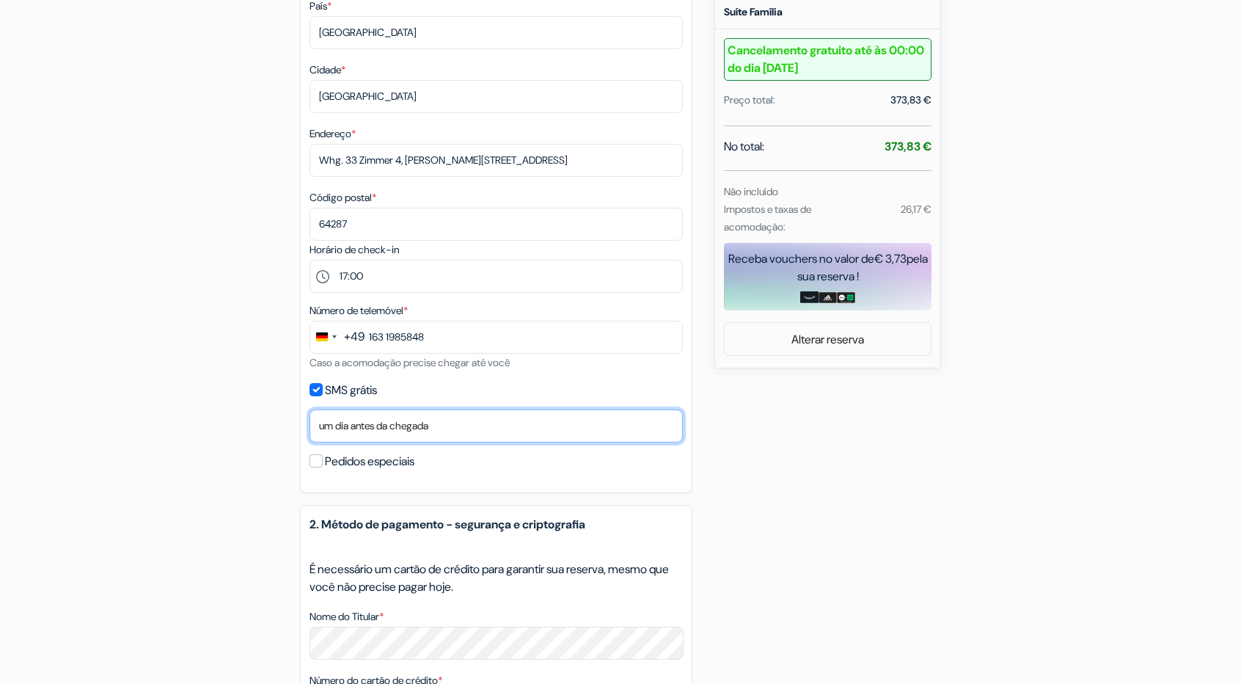
click at [419, 431] on select "Não, obrigado Enviar agora Data de chegada um dia antes da chegada dois dias an…" at bounding box center [495, 425] width 373 height 33
select select "3"
click at [309, 414] on select "Não, obrigado Enviar agora Data de chegada um dia antes da chegada dois dias an…" at bounding box center [495, 425] width 373 height 33
click at [261, 463] on div "caixa de adição [GEOGRAPHIC_DATA] Hostel - Design Hostel [STREET_ADDRESS] Detal…" at bounding box center [620, 380] width 968 height 1384
click at [312, 464] on input "Pedidos especiais" at bounding box center [315, 460] width 13 height 13
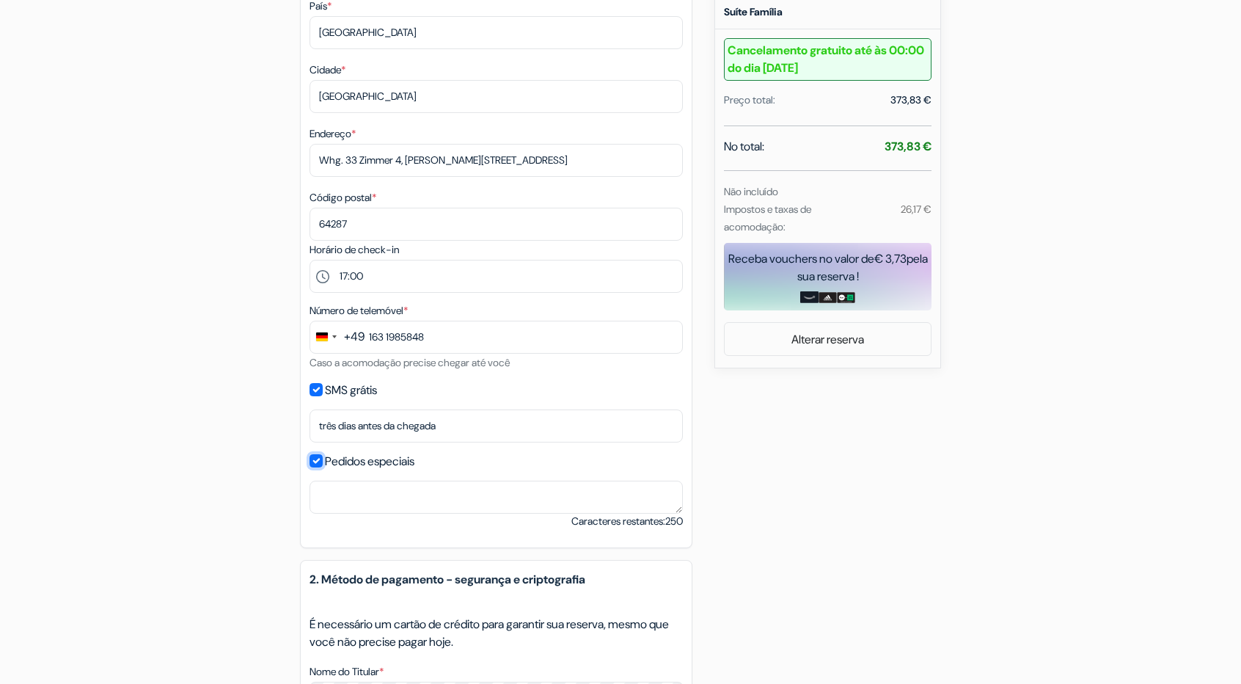
click at [317, 463] on input "Pedidos especiais" at bounding box center [315, 460] width 13 height 13
checkbox input "false"
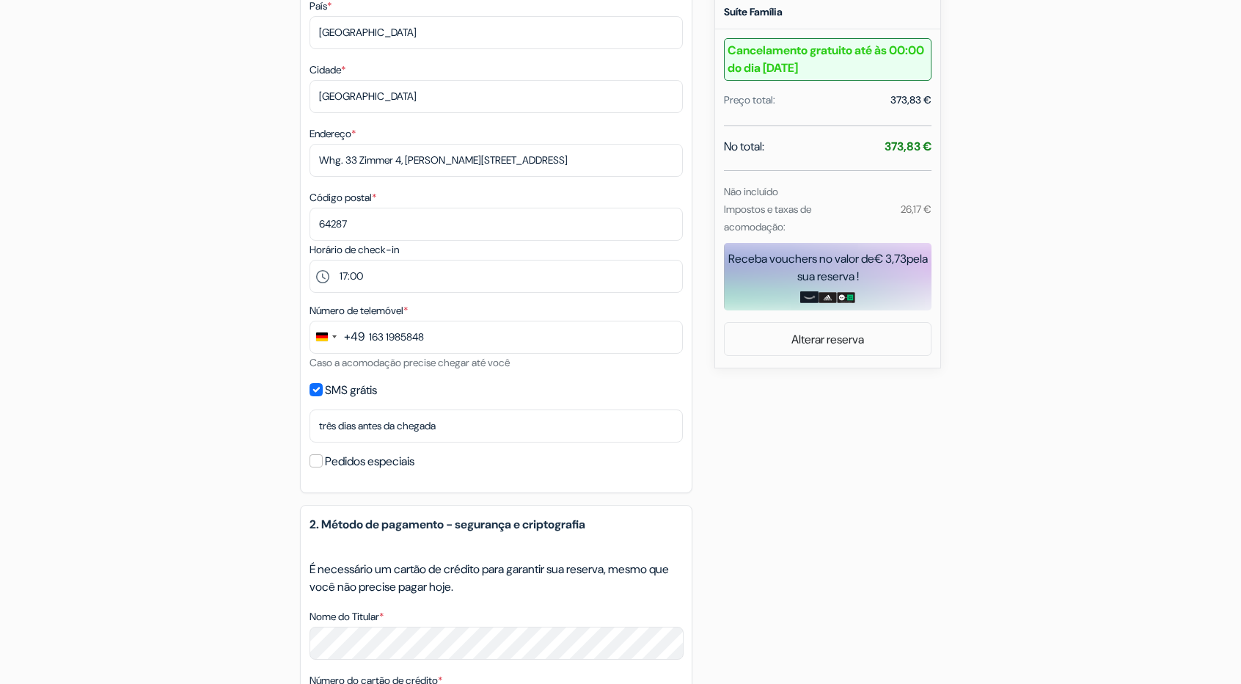
click at [802, 488] on div "caixa de adição [GEOGRAPHIC_DATA] Hostel - Design Hostel [STREET_ADDRESS] Detal…" at bounding box center [620, 380] width 968 height 1384
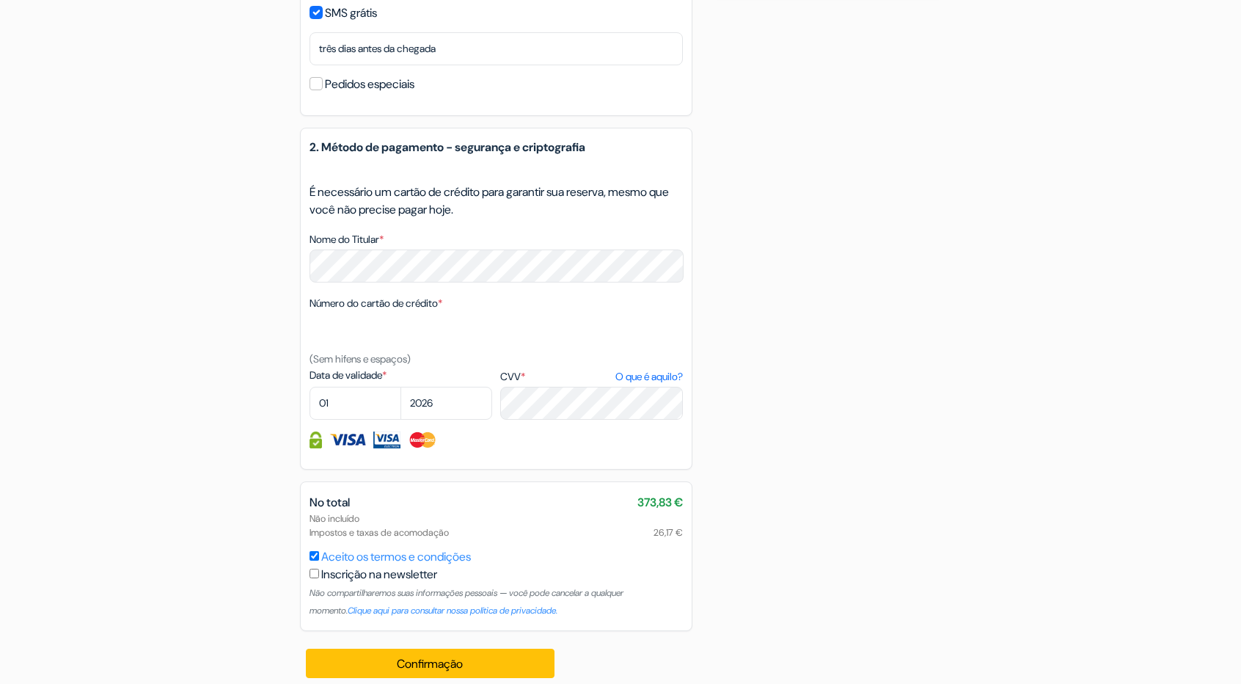
scroll to position [857, 0]
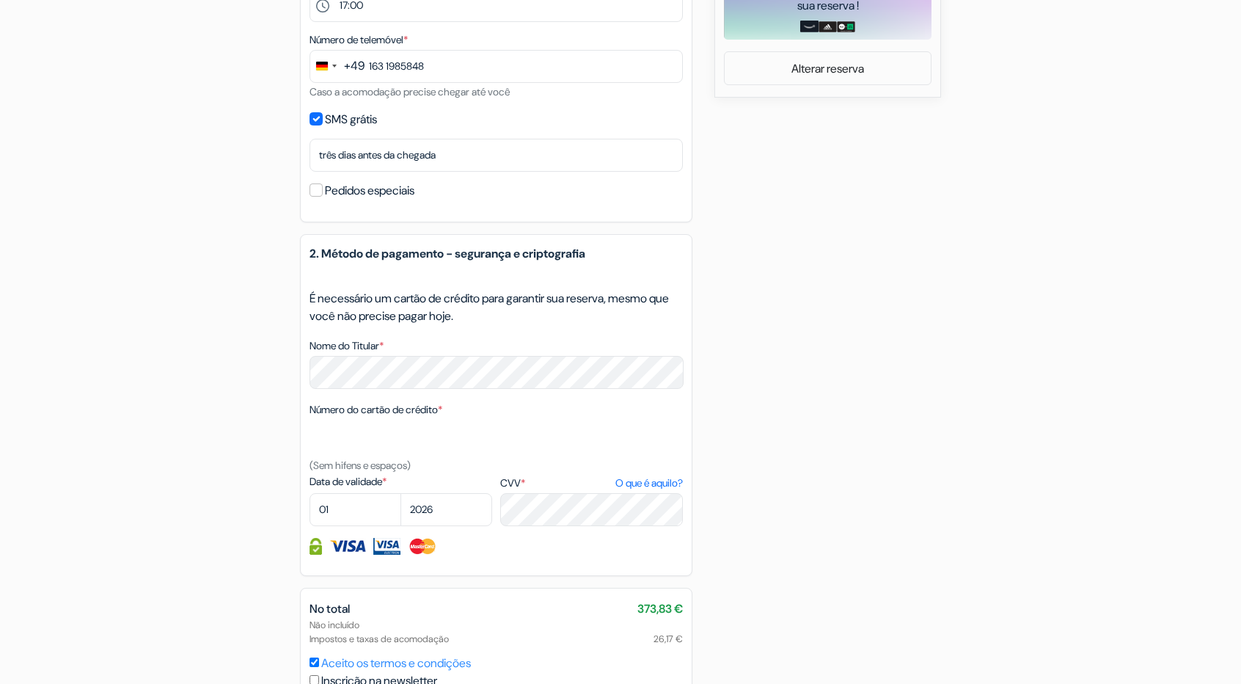
scroll to position [783, 0]
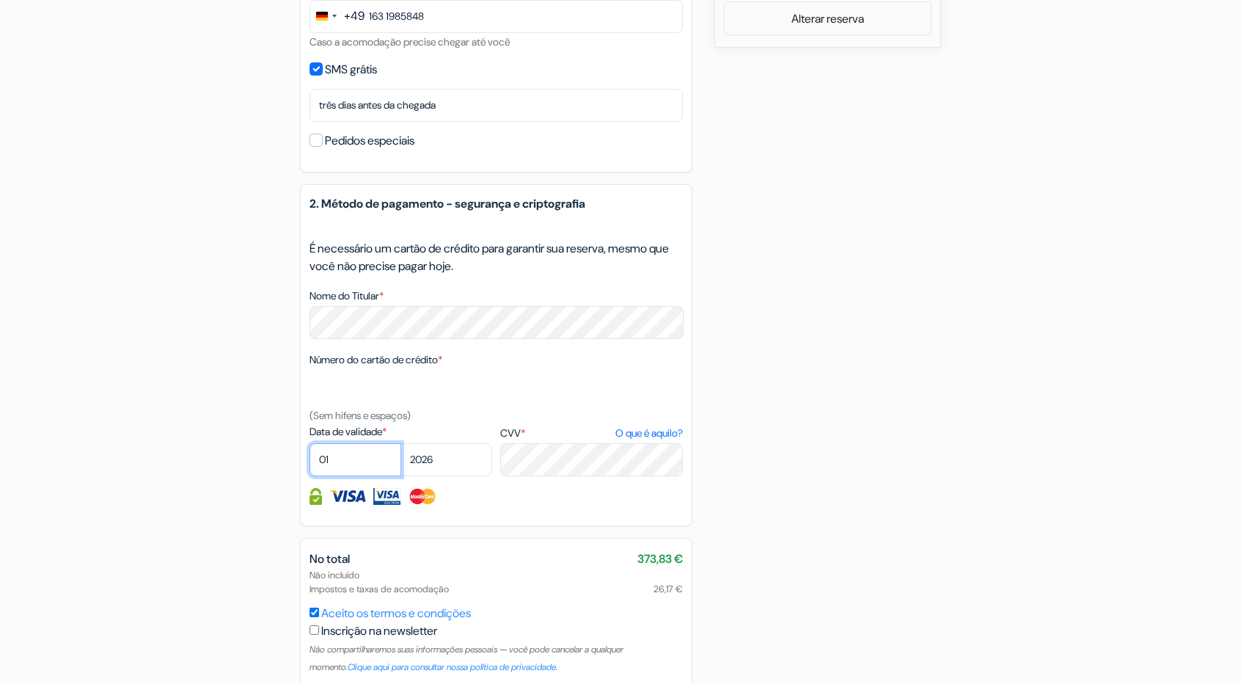
select select "12"
select select "2029"
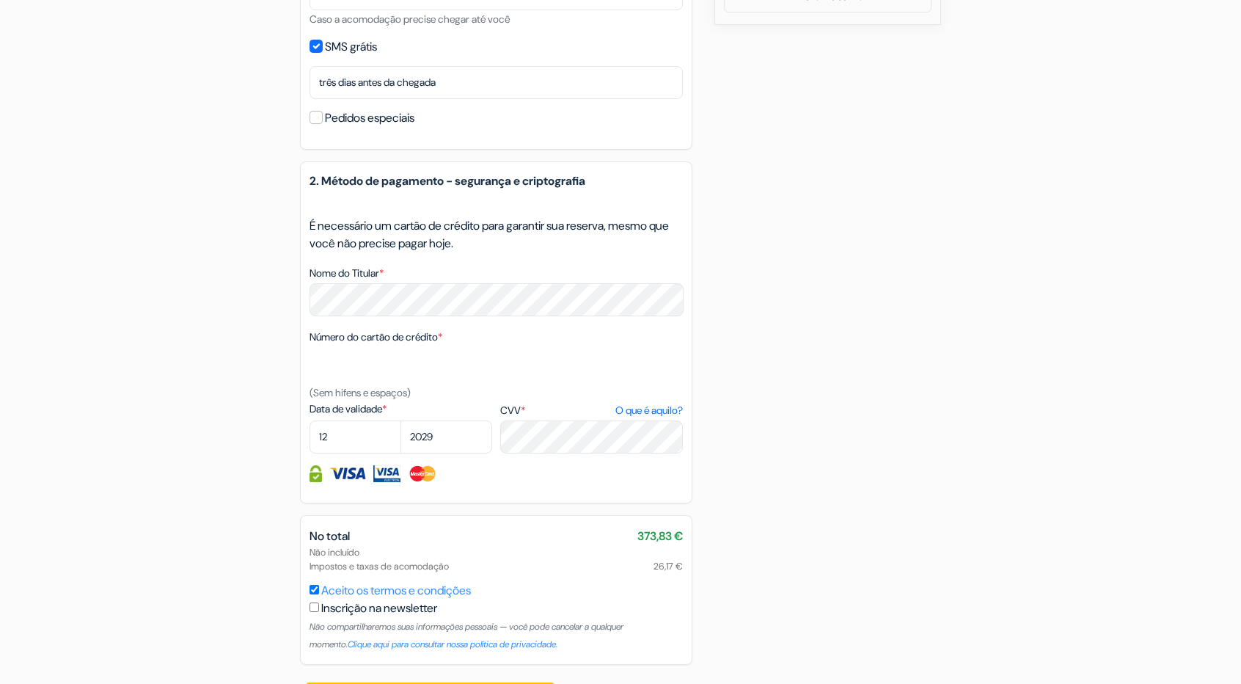
scroll to position [857, 0]
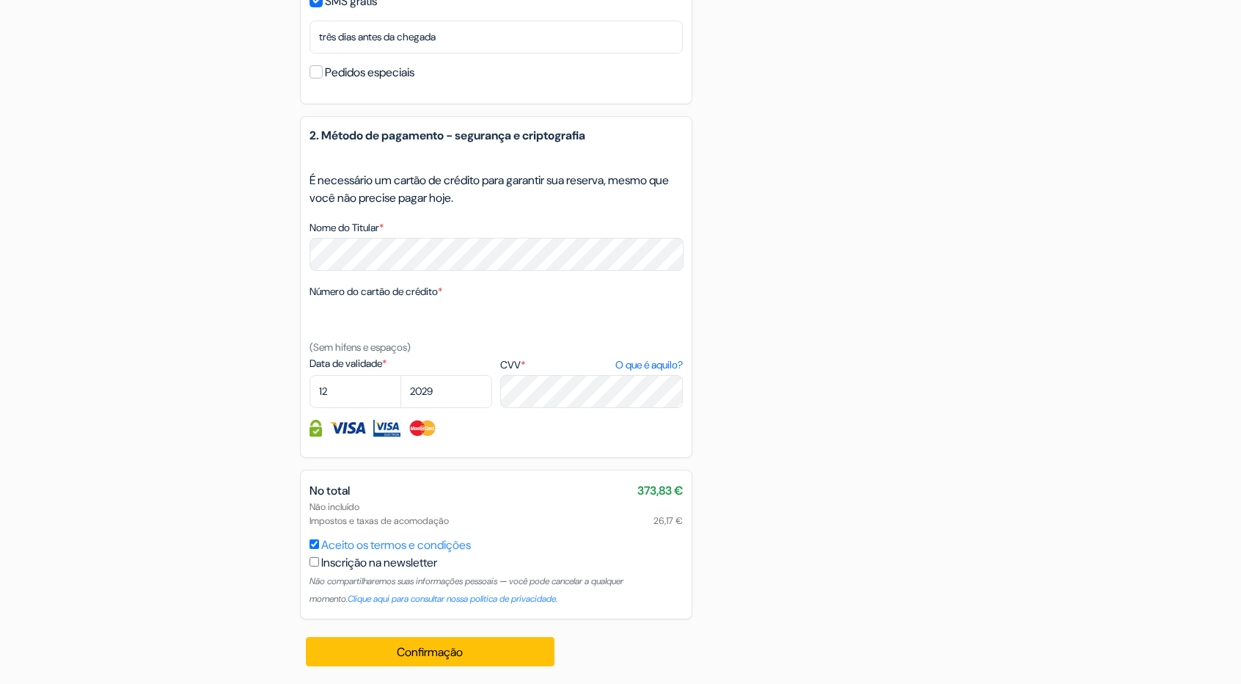
click at [493, 654] on button "Confirmação [GEOGRAPHIC_DATA]..." at bounding box center [430, 651] width 249 height 29
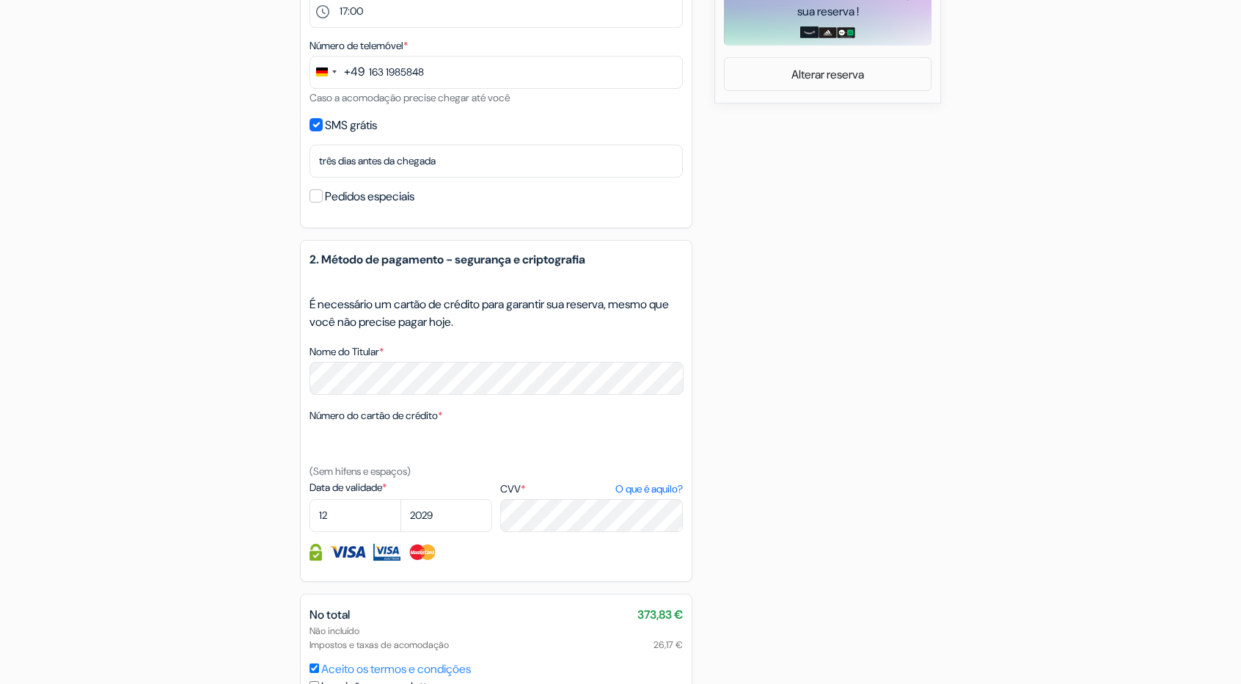
scroll to position [565, 0]
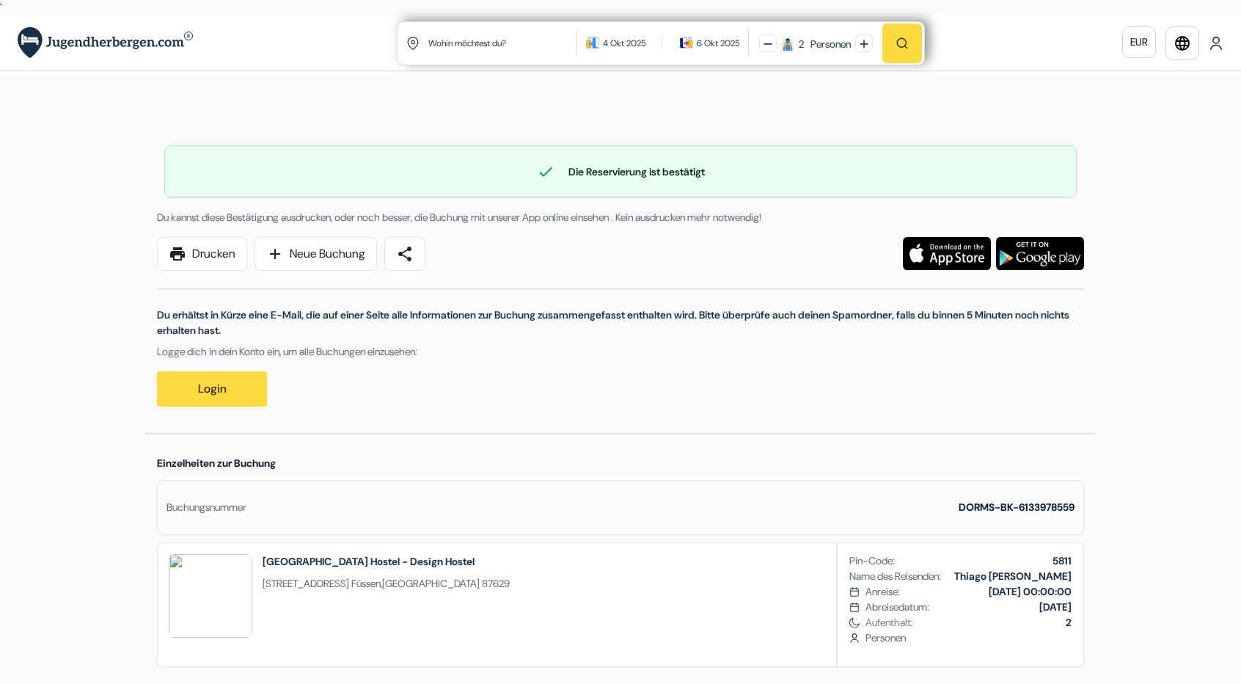
drag, startPoint x: 104, startPoint y: 257, endPoint x: 112, endPoint y: 257, distance: 8.1
click at [192, 254] on link "print Drucken" at bounding box center [202, 254] width 90 height 34
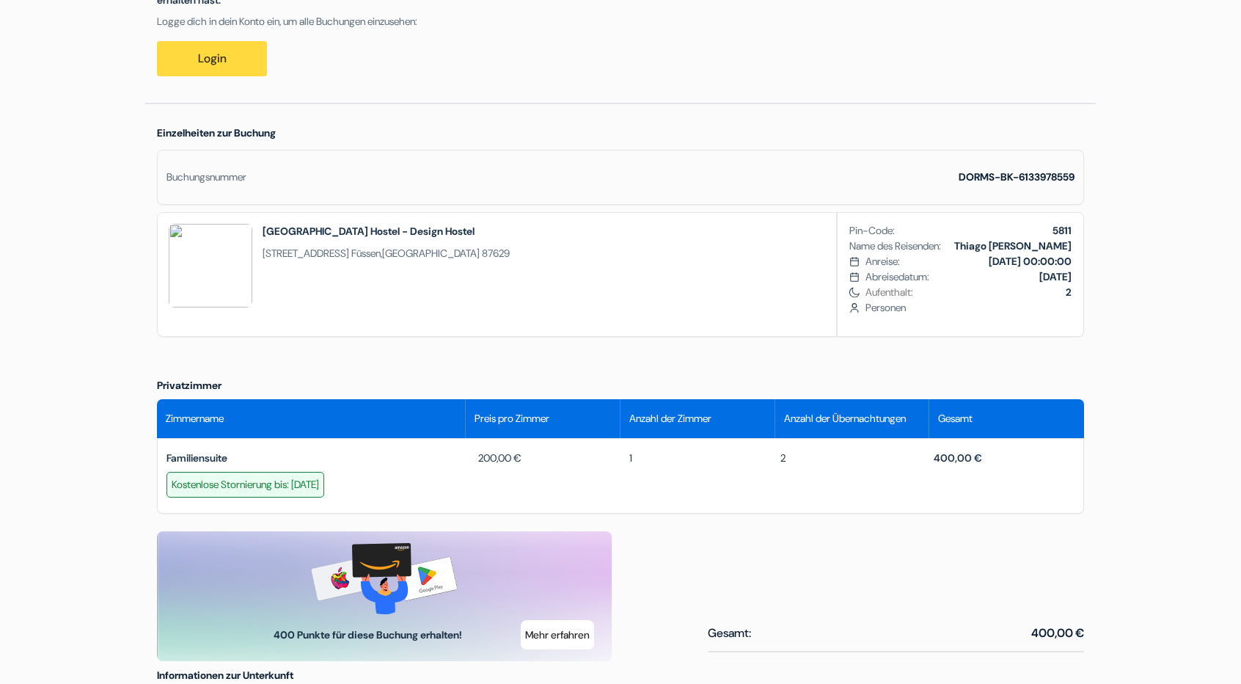
scroll to position [345, 0]
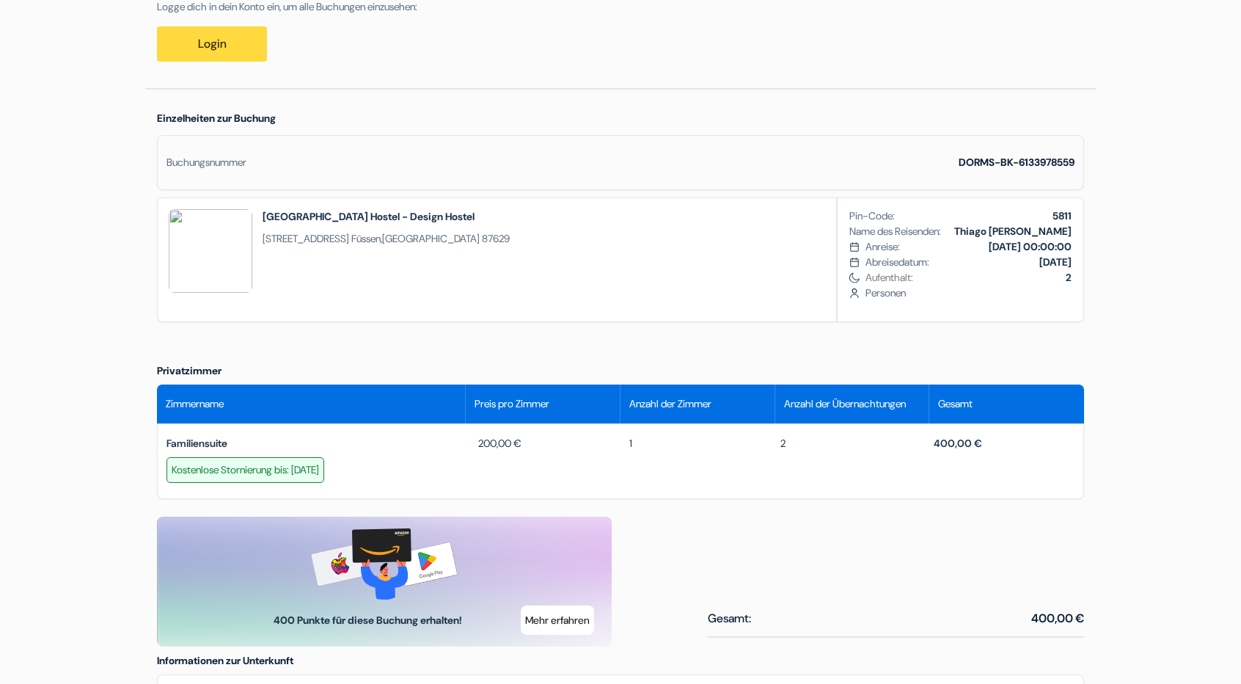
click at [1125, 158] on div "Sprache Schließen Währung Schließen App herunterladen" at bounding box center [620, 530] width 1241 height 1718
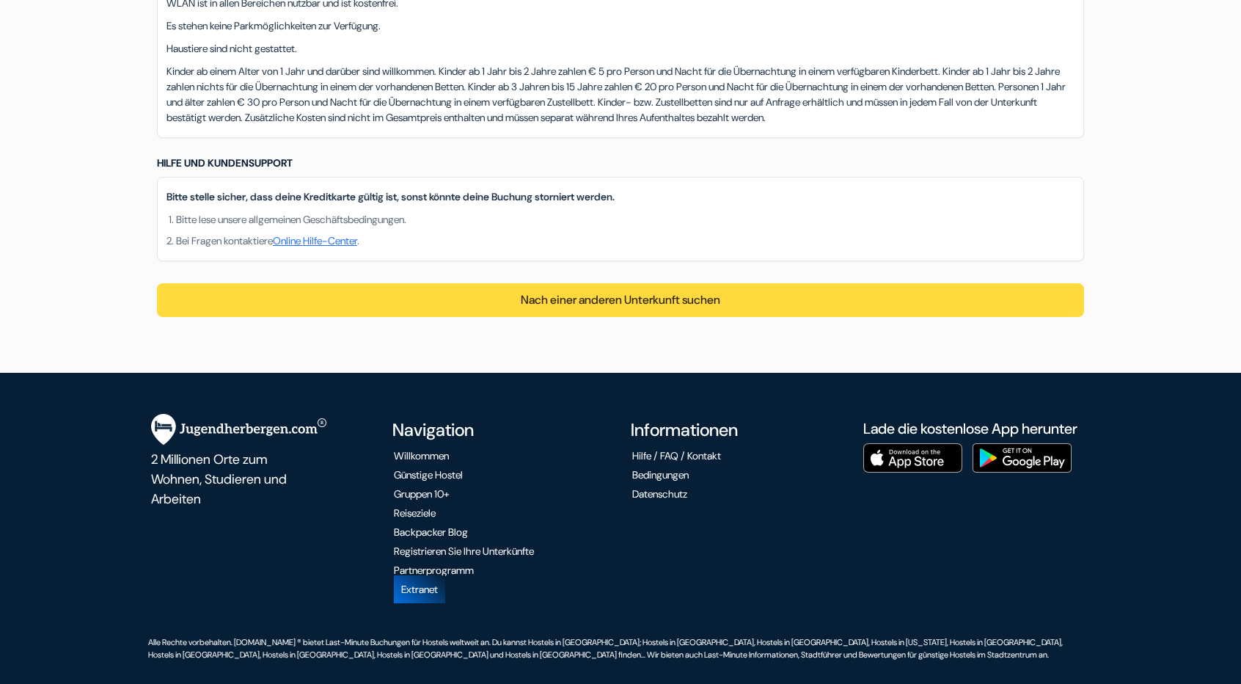
scroll to position [1342, 0]
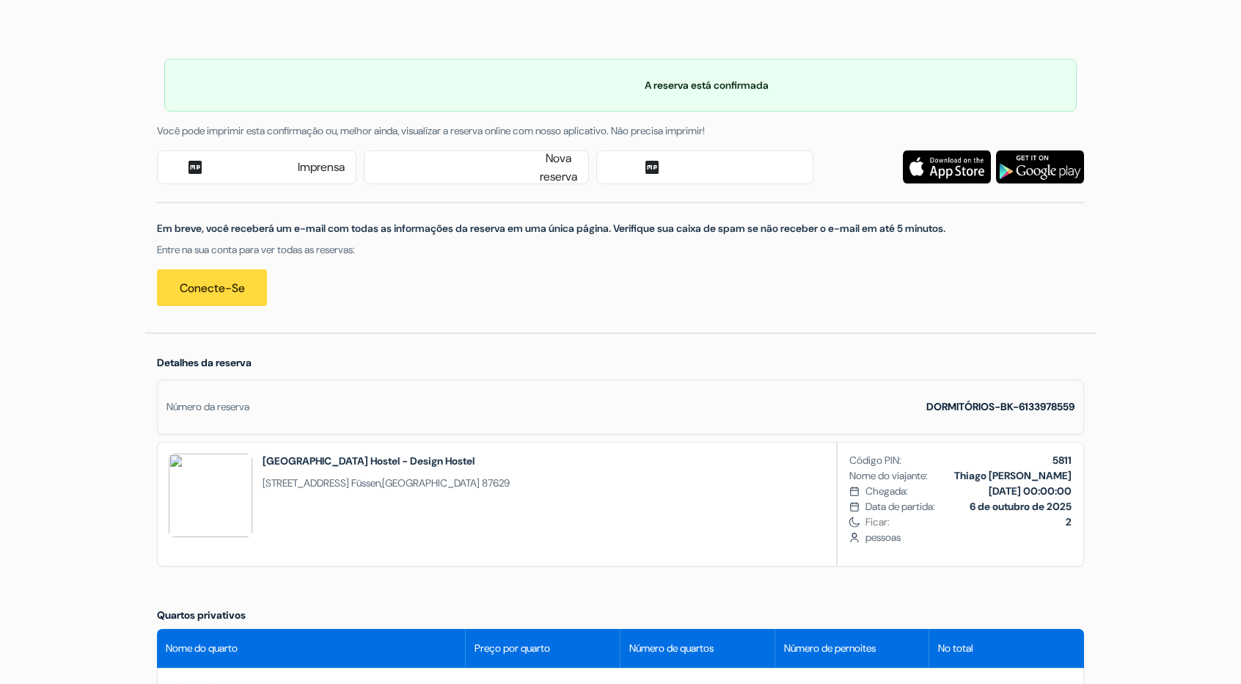
scroll to position [0, 0]
